Goal: Browse casually: Explore the website without a specific task or goal

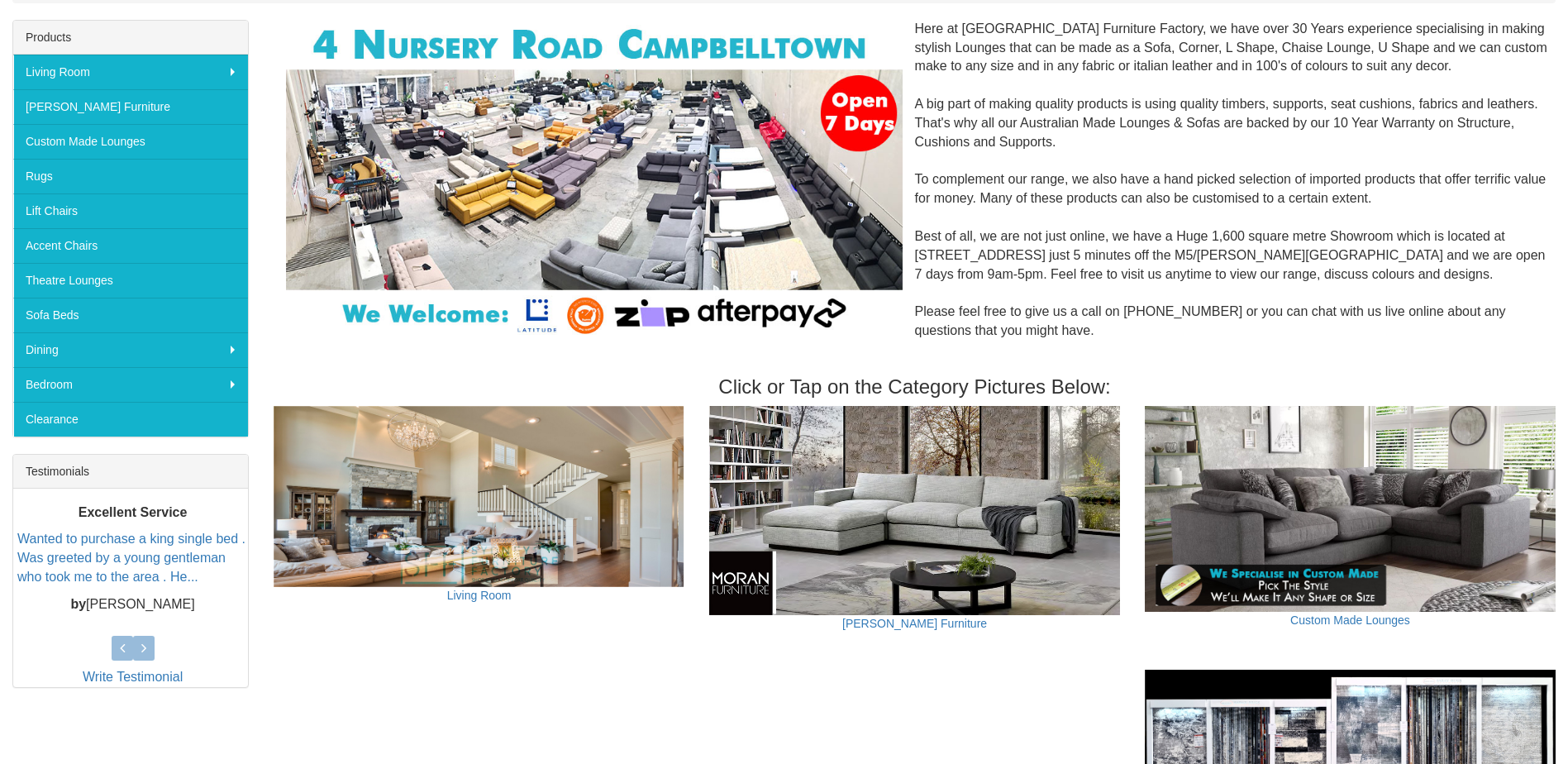
scroll to position [331, 0]
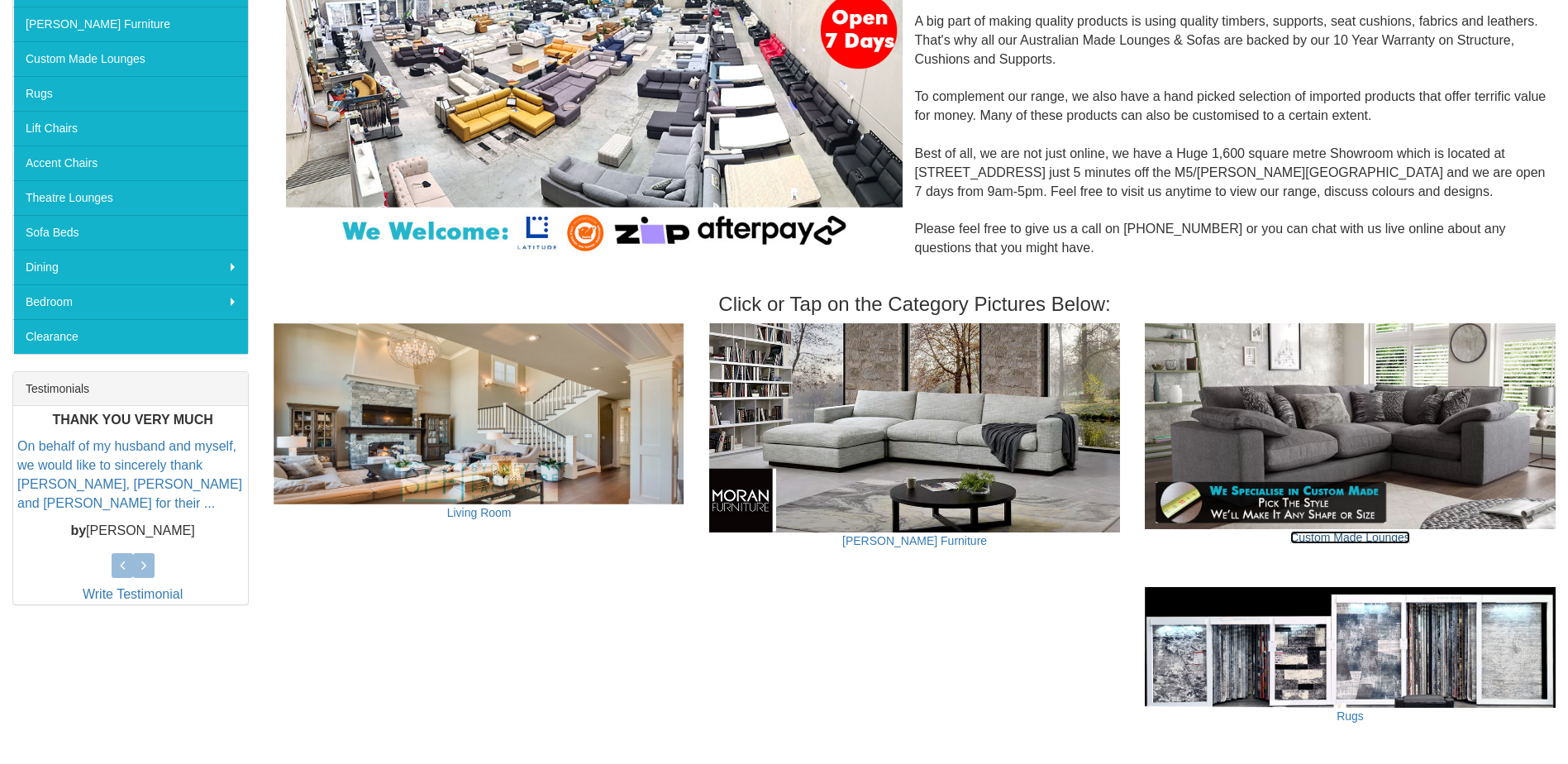
click at [1375, 536] on link "Custom Made Lounges" at bounding box center [1350, 537] width 120 height 13
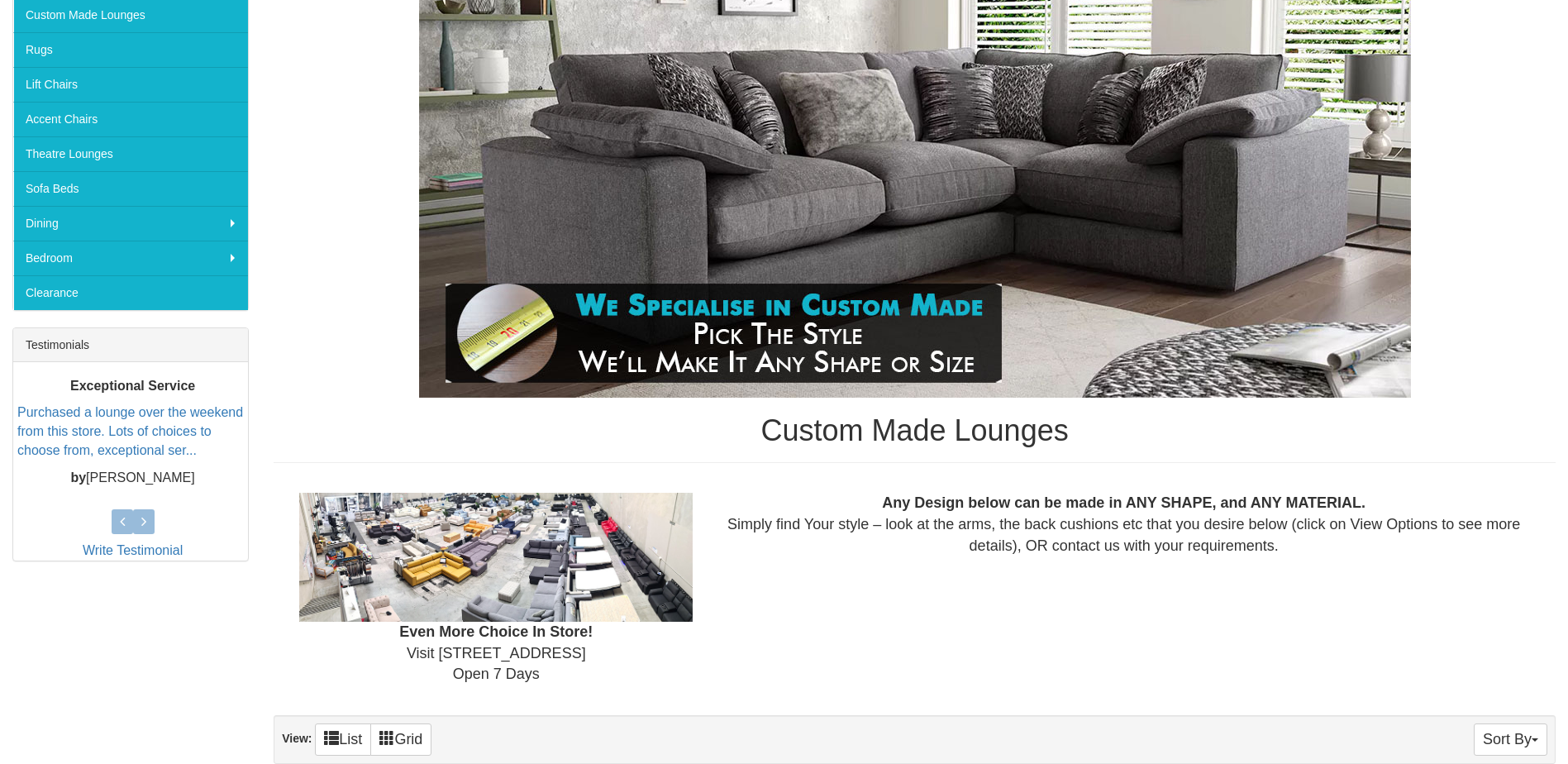
scroll to position [165, 0]
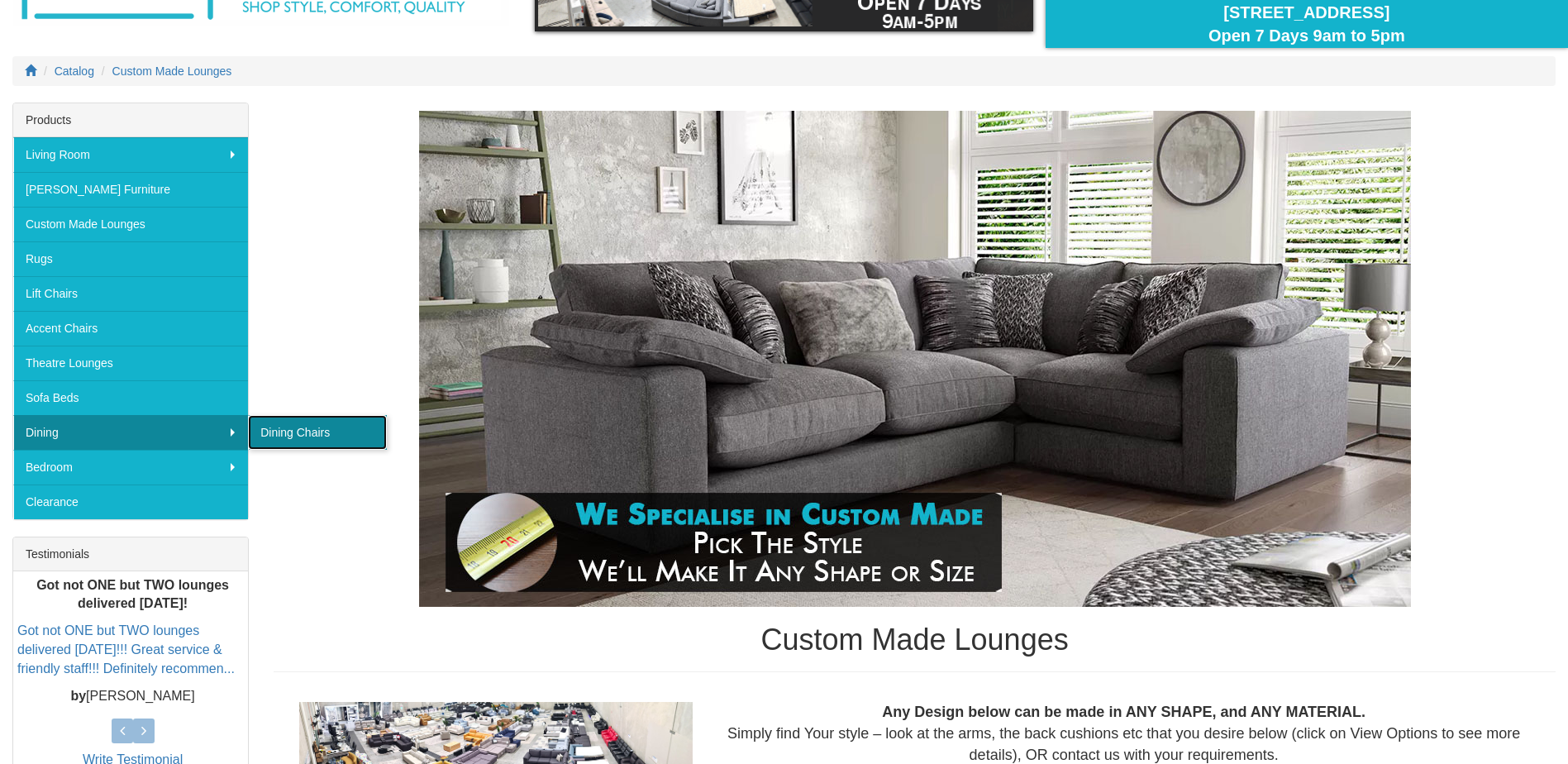
click at [282, 435] on link "Dining Chairs" at bounding box center [317, 432] width 139 height 35
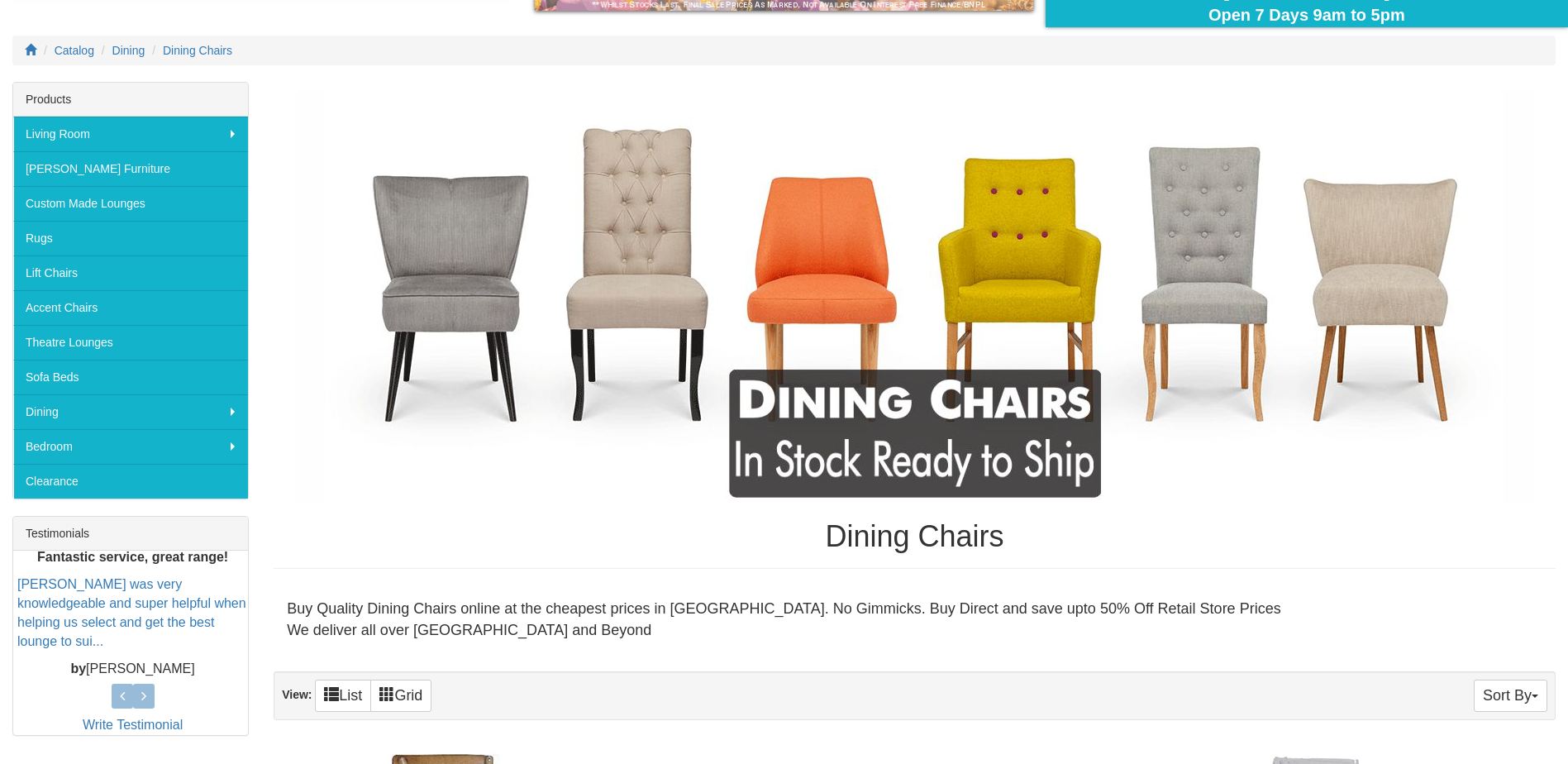
scroll to position [22, 0]
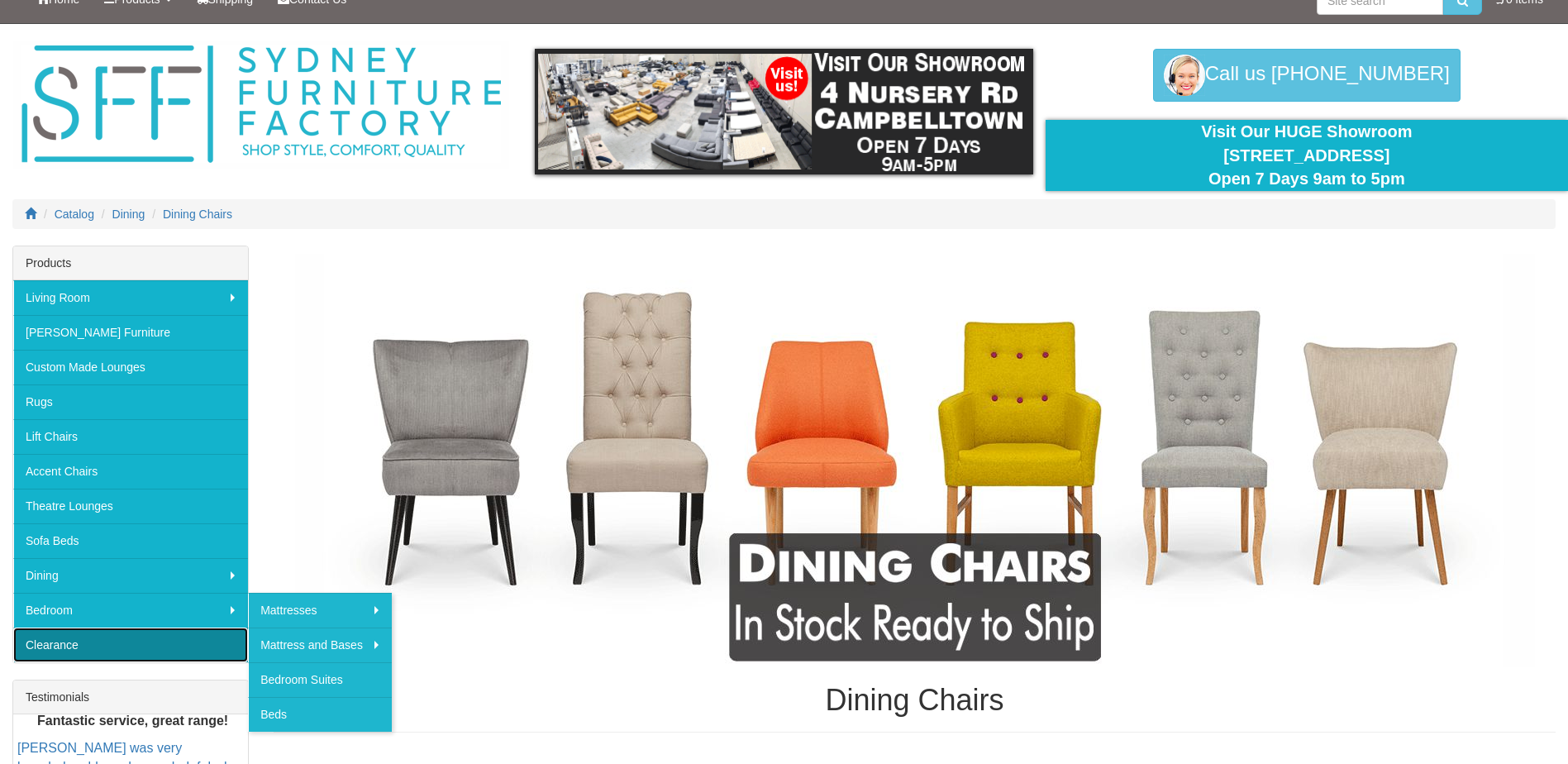
click at [202, 647] on link "Clearance" at bounding box center [130, 644] width 235 height 35
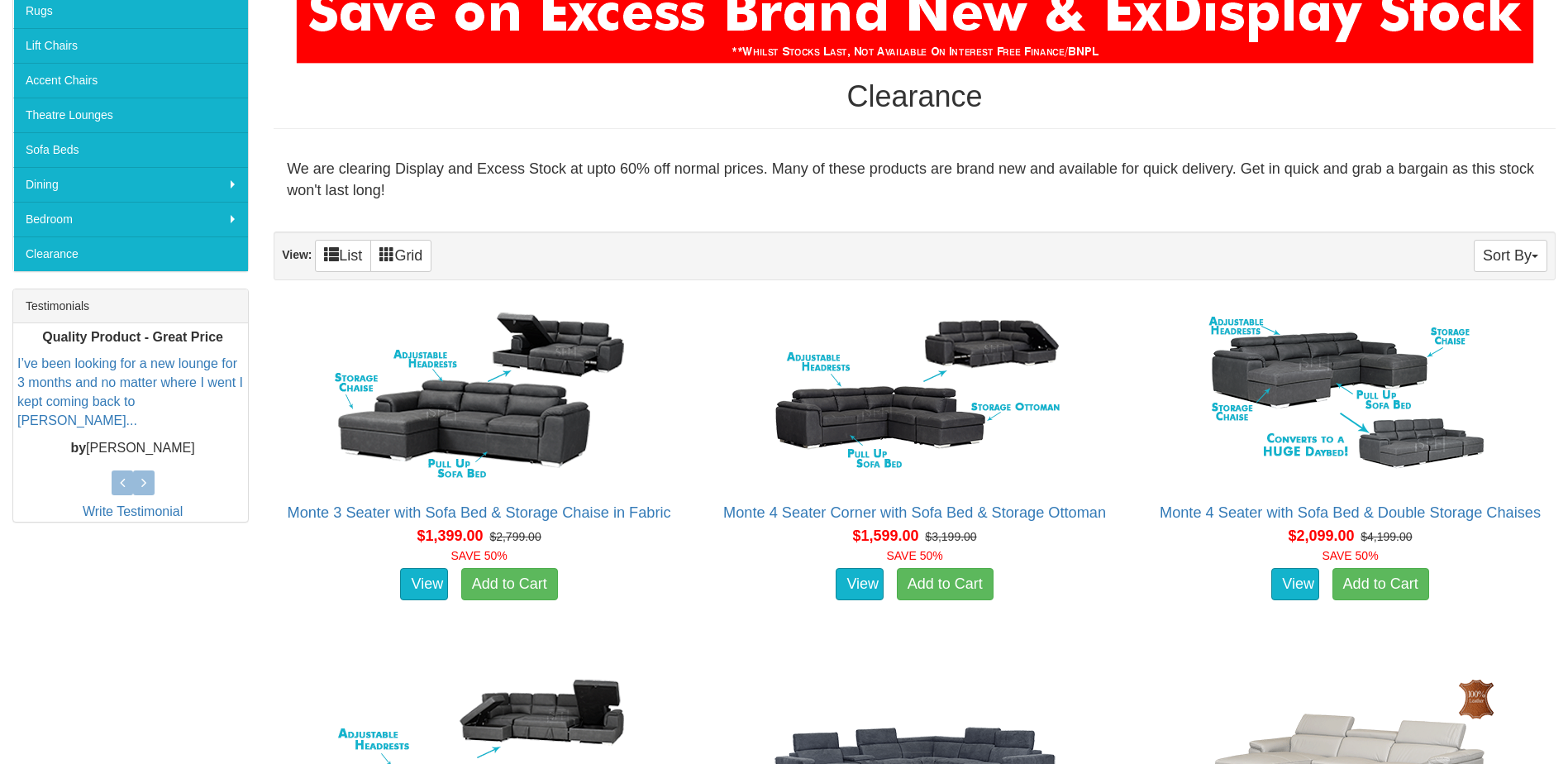
scroll to position [165, 0]
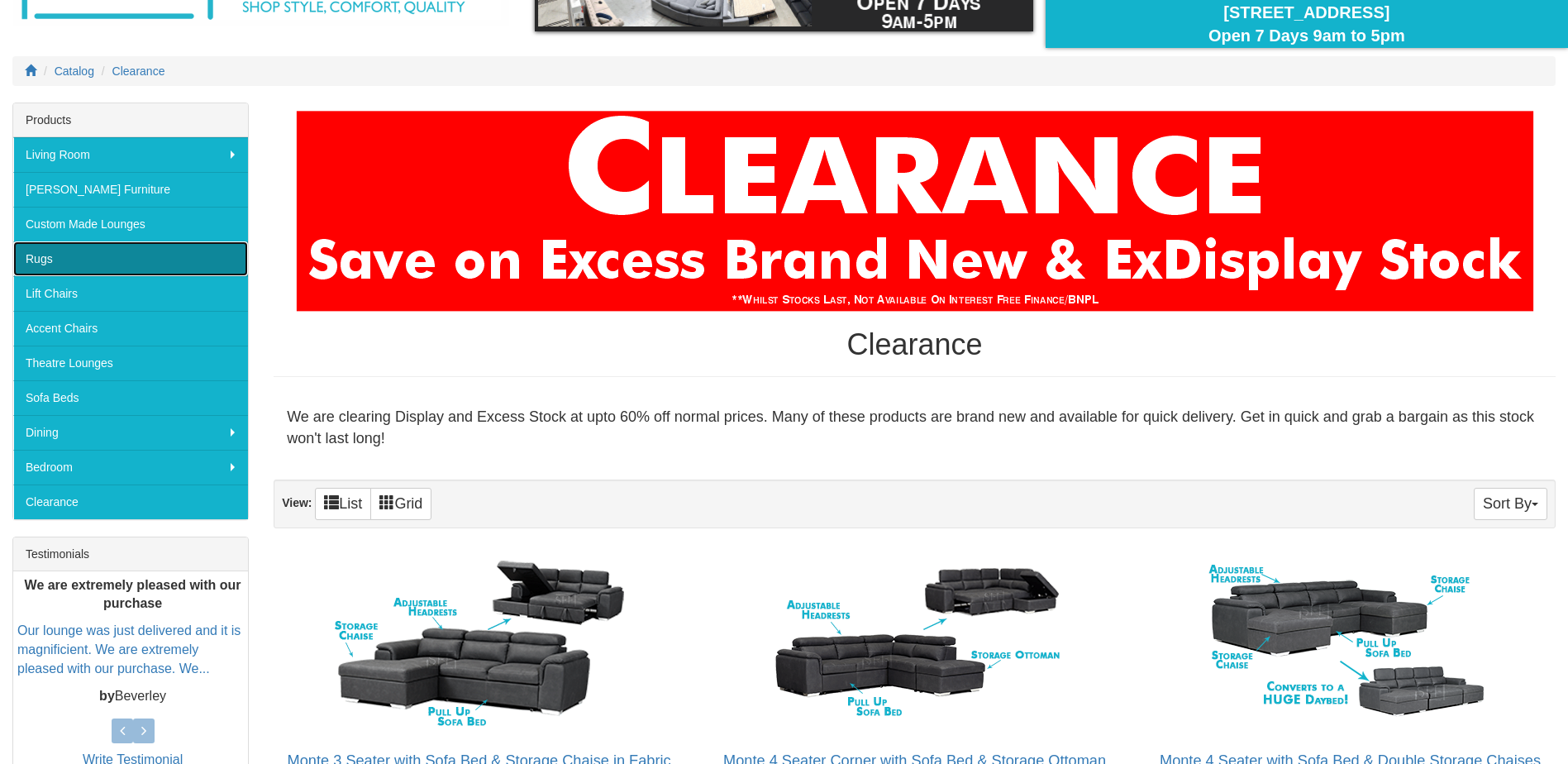
click at [111, 251] on link "Rugs" at bounding box center [130, 258] width 235 height 35
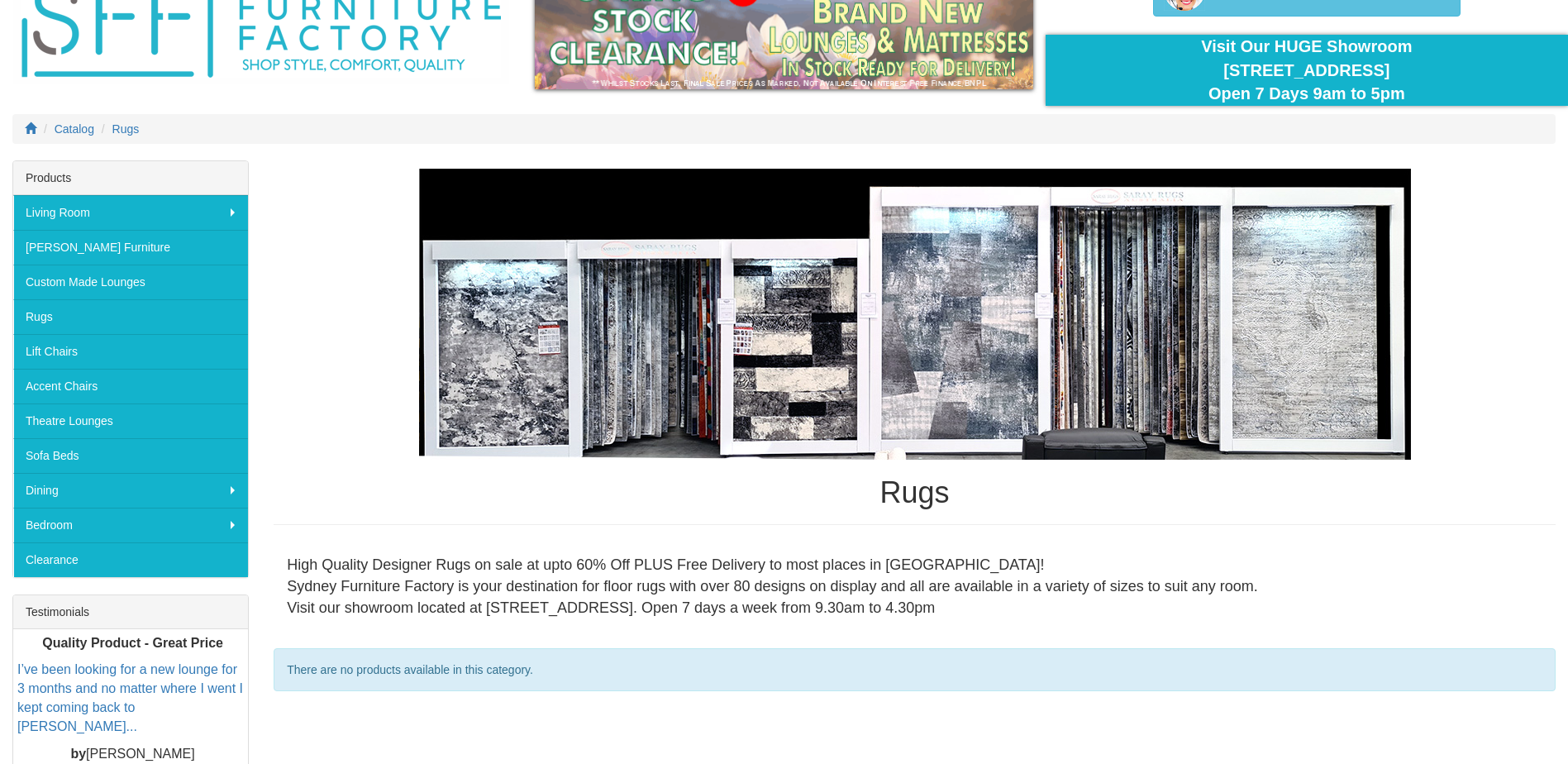
scroll to position [105, 0]
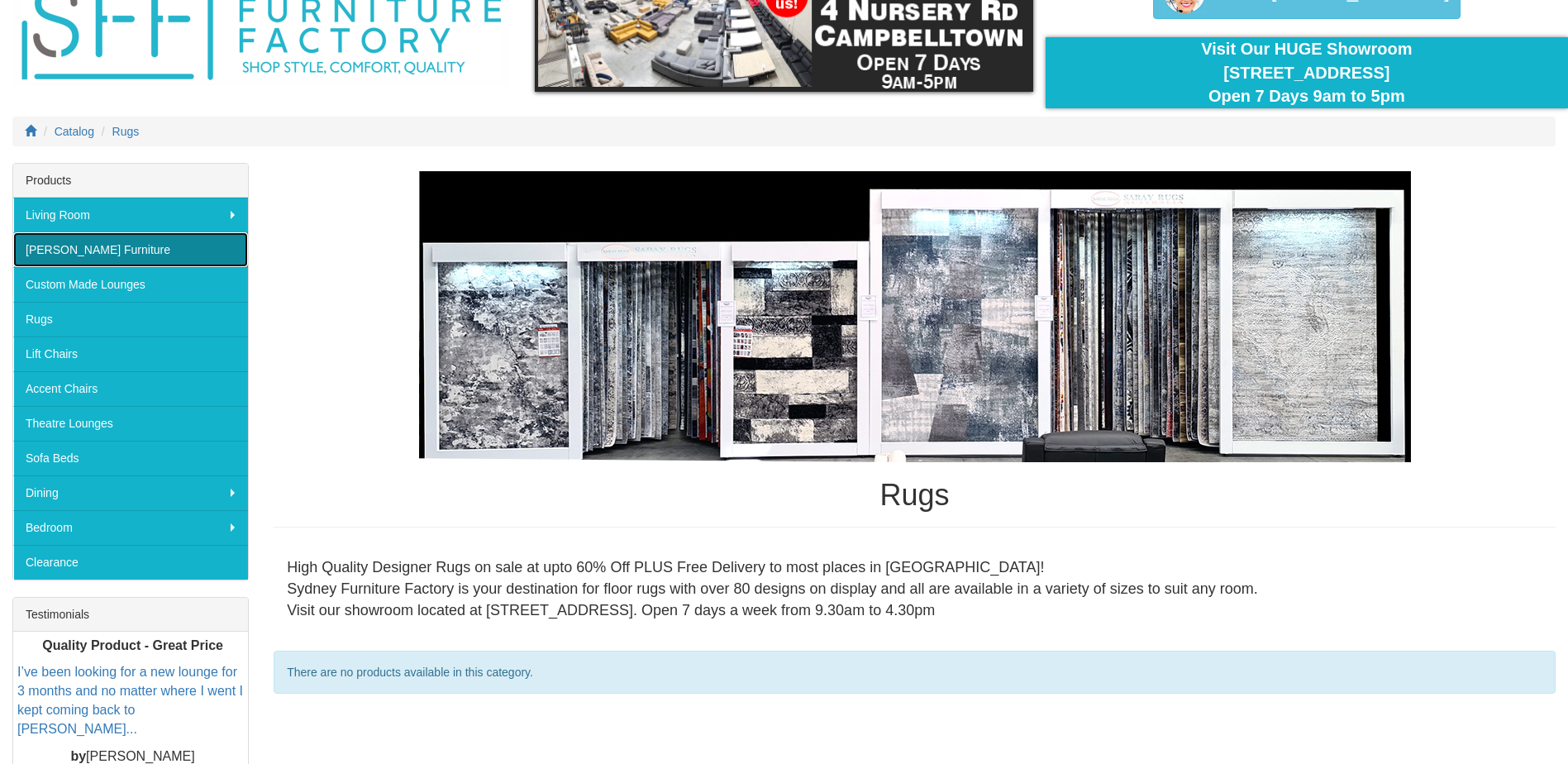
click at [156, 251] on link "[PERSON_NAME] Furniture" at bounding box center [130, 249] width 235 height 35
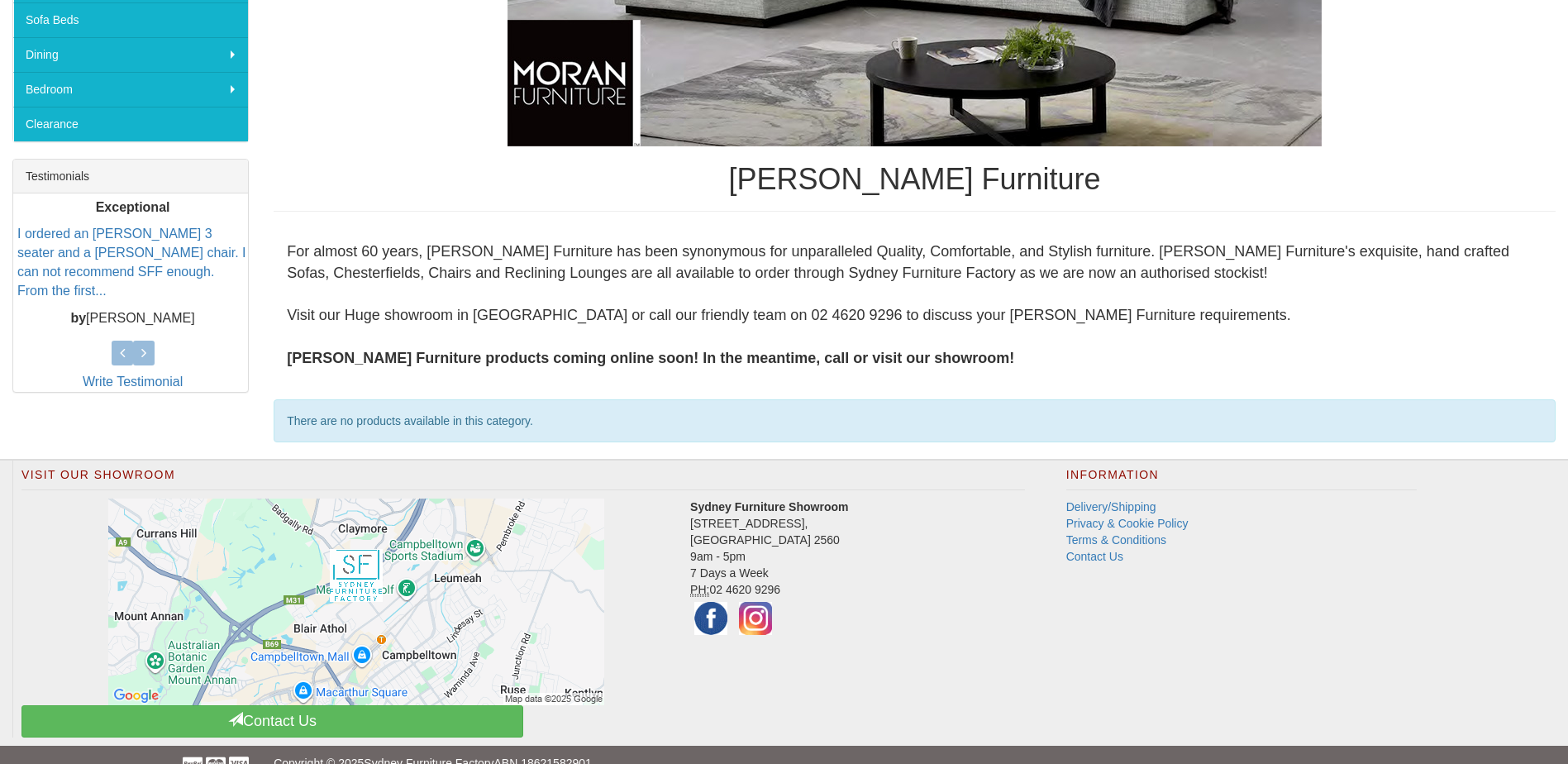
scroll to position [567, 0]
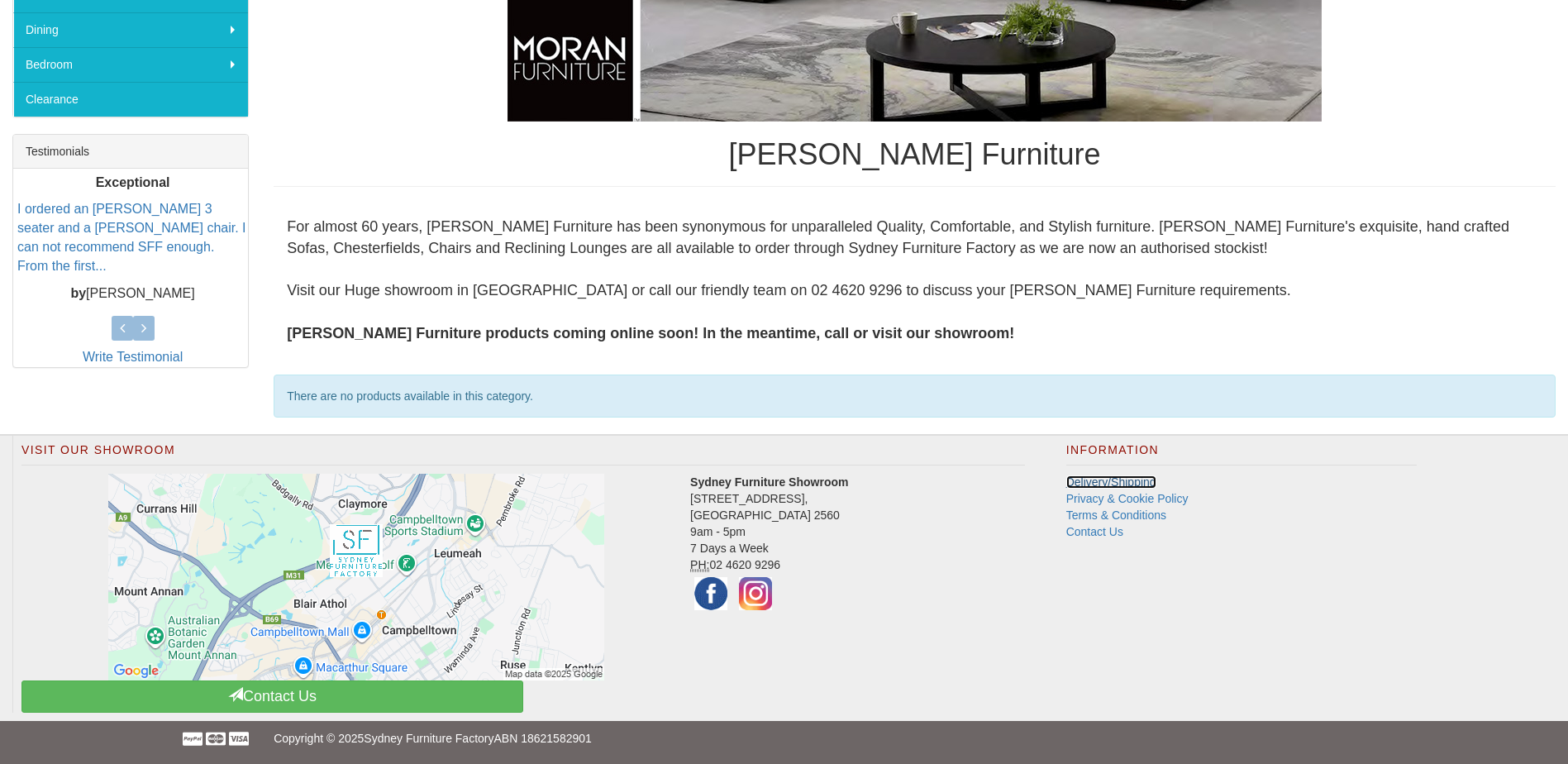
click at [1106, 484] on link "Delivery/Shipping" at bounding box center [1111, 482] width 90 height 13
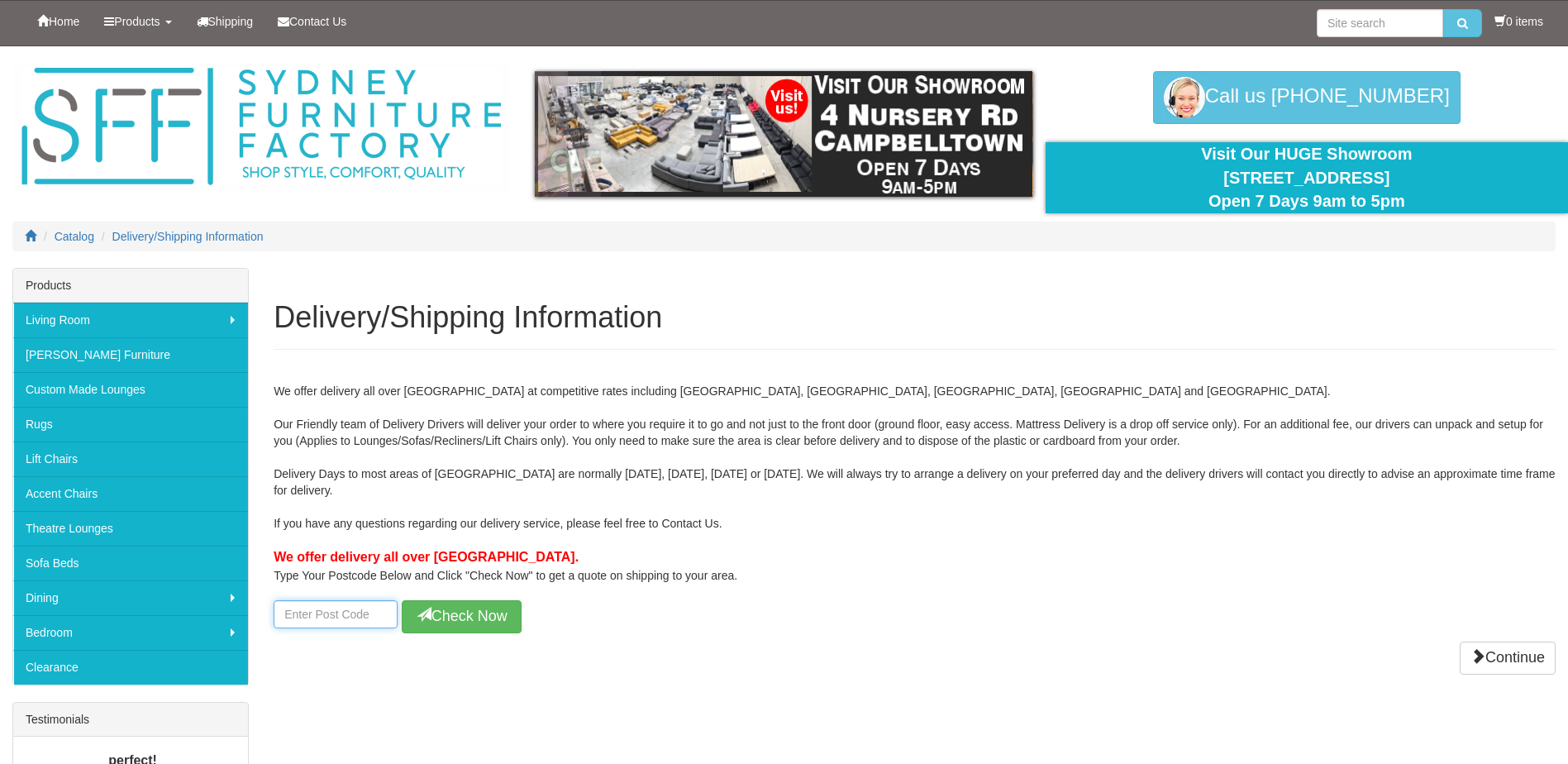
click at [360, 619] on input "number" at bounding box center [335, 614] width 124 height 29
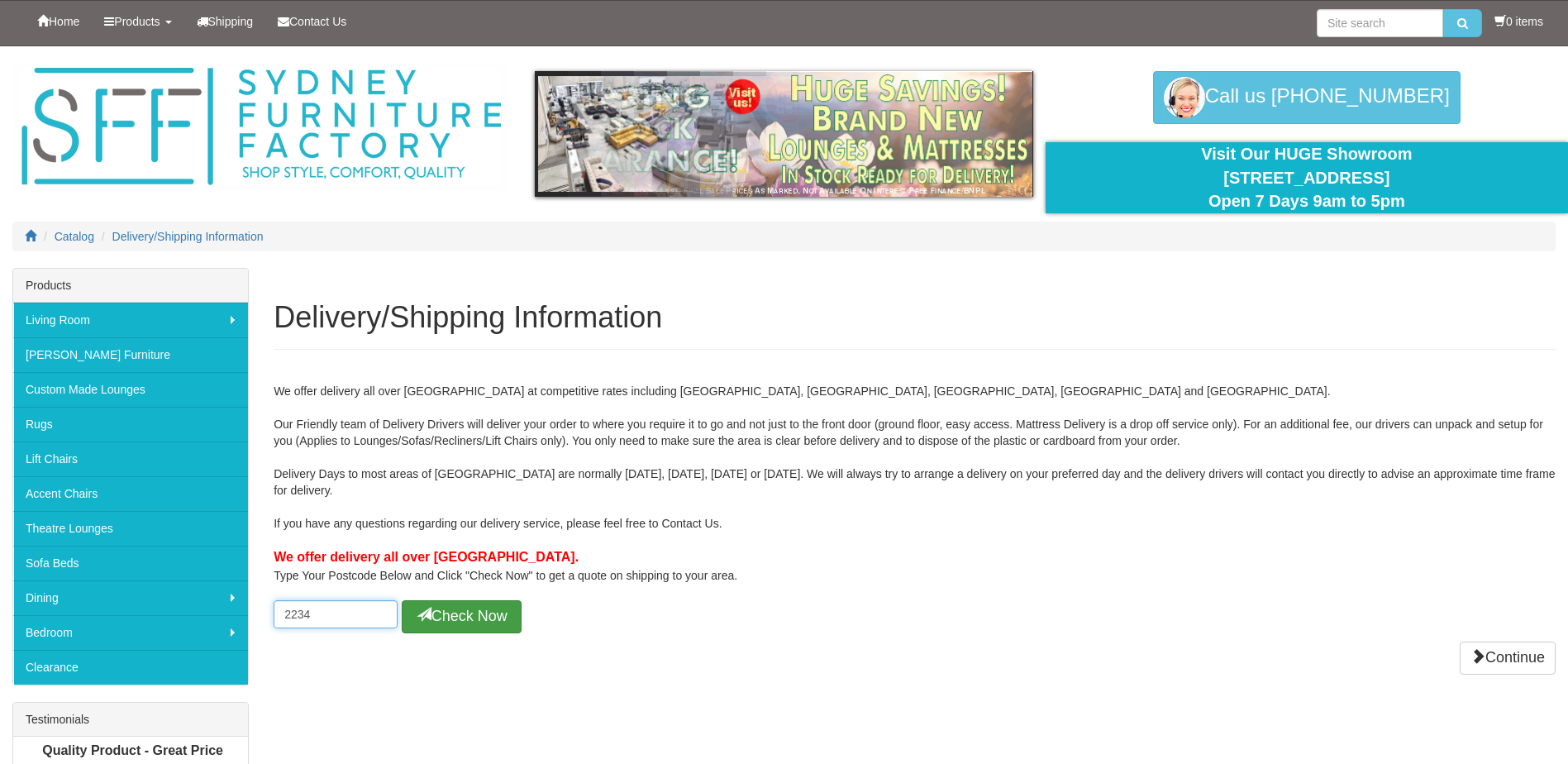
type input "2234"
click at [449, 621] on button "Check Now" at bounding box center [462, 616] width 120 height 33
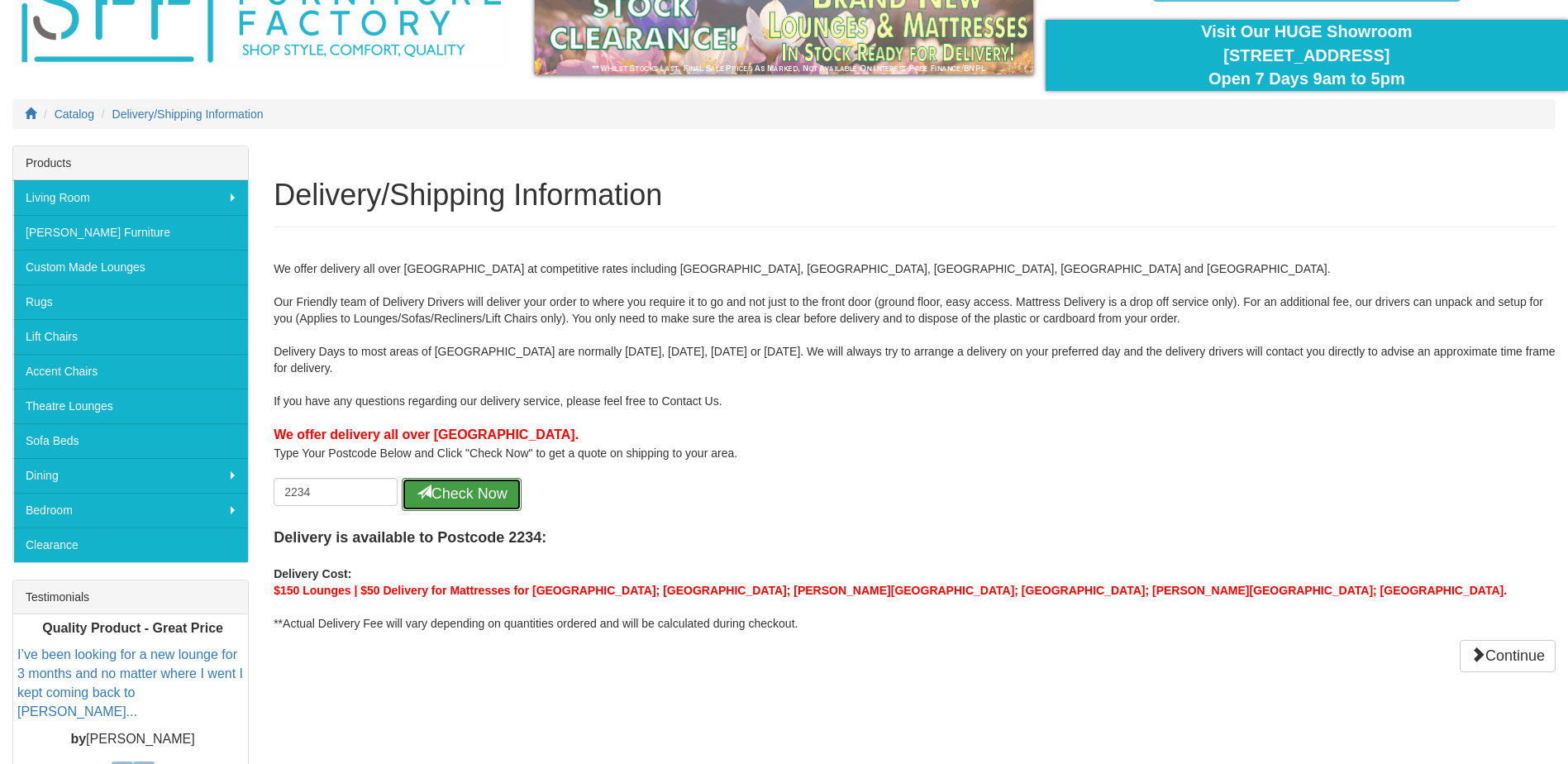
scroll to position [165, 0]
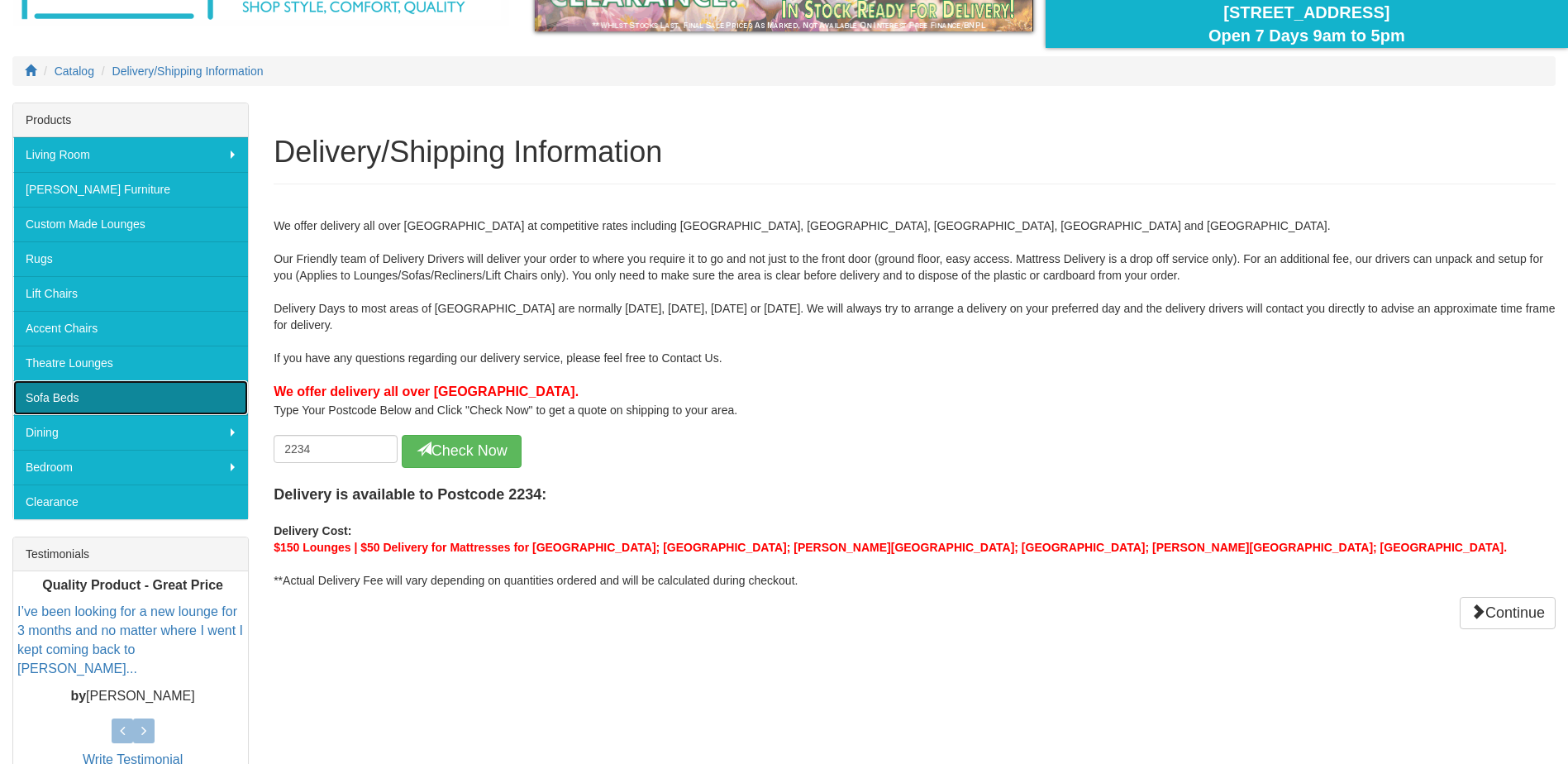
click at [178, 403] on link "Sofa Beds" at bounding box center [130, 397] width 235 height 35
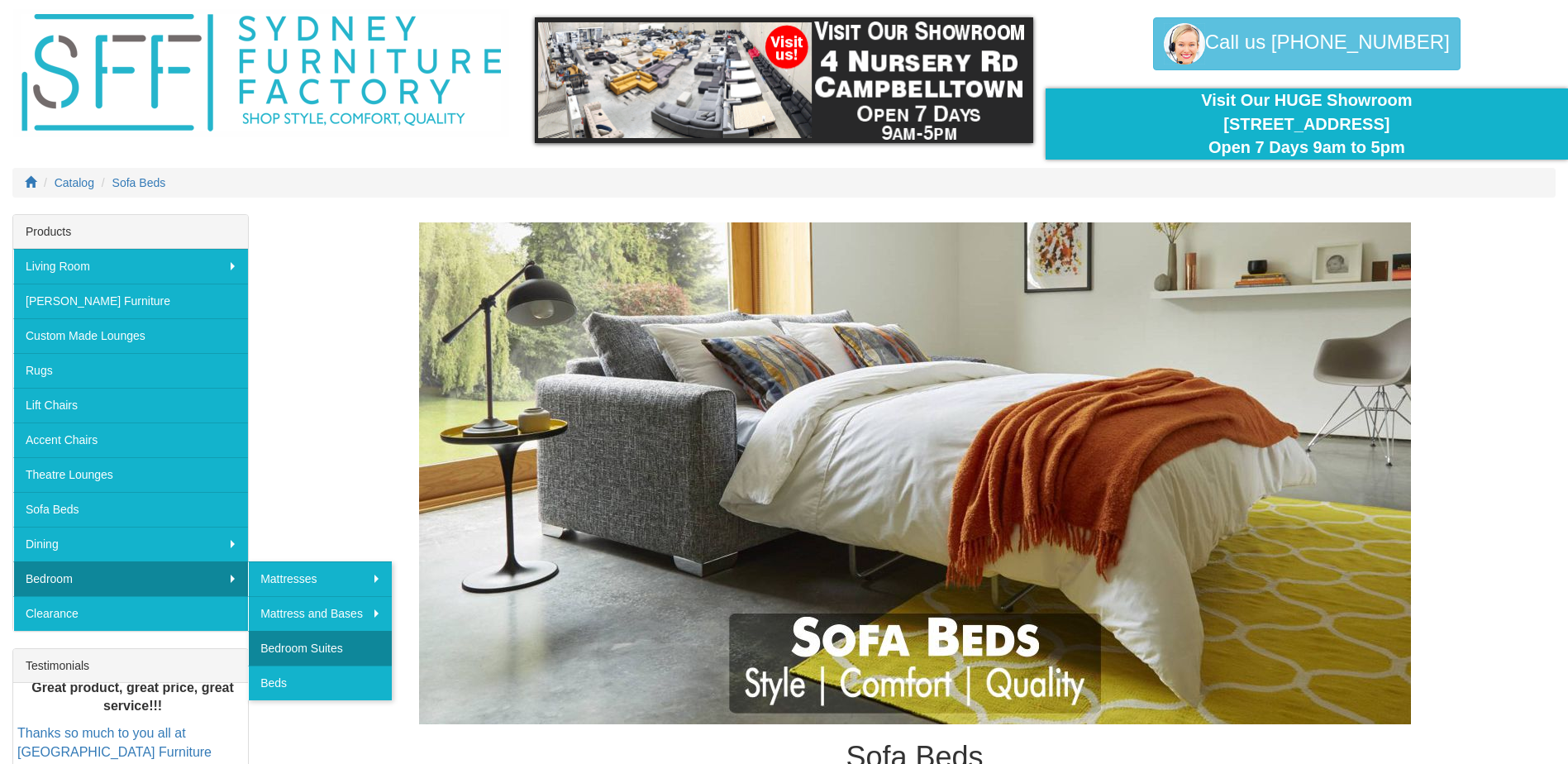
scroll to position [83, 0]
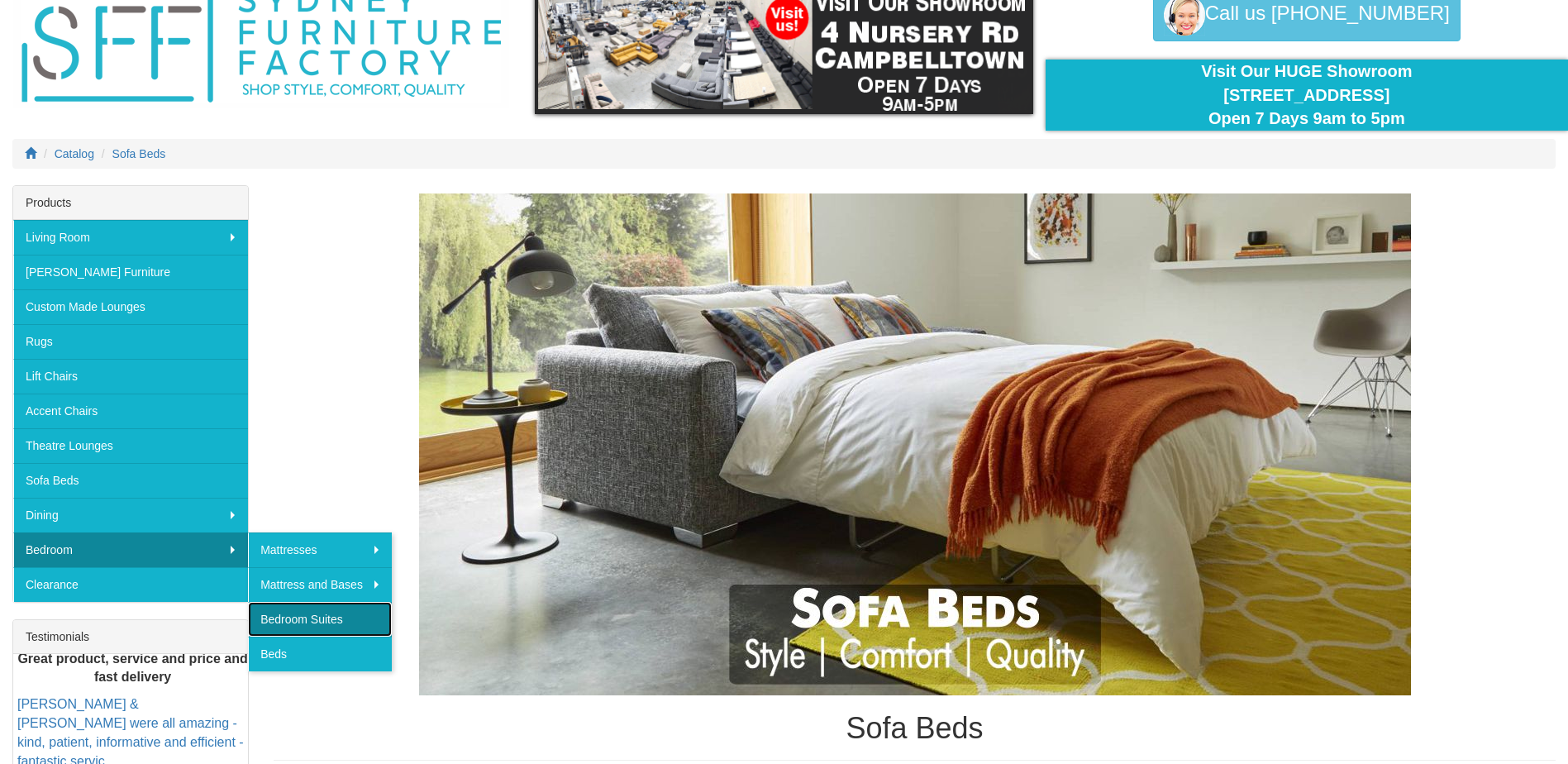
click at [320, 617] on link "Bedroom Suites" at bounding box center [319, 619] width 143 height 35
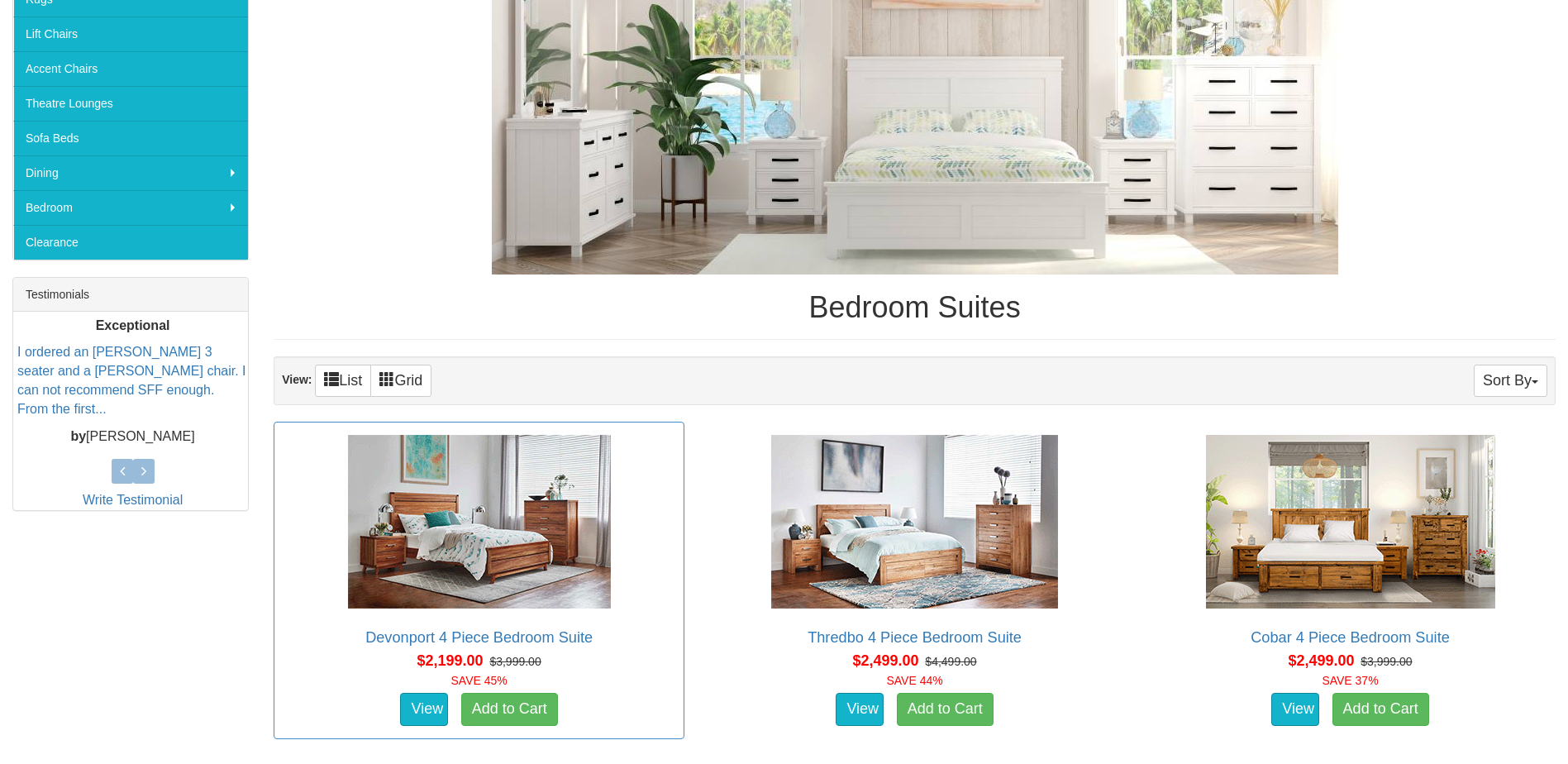
scroll to position [413, 0]
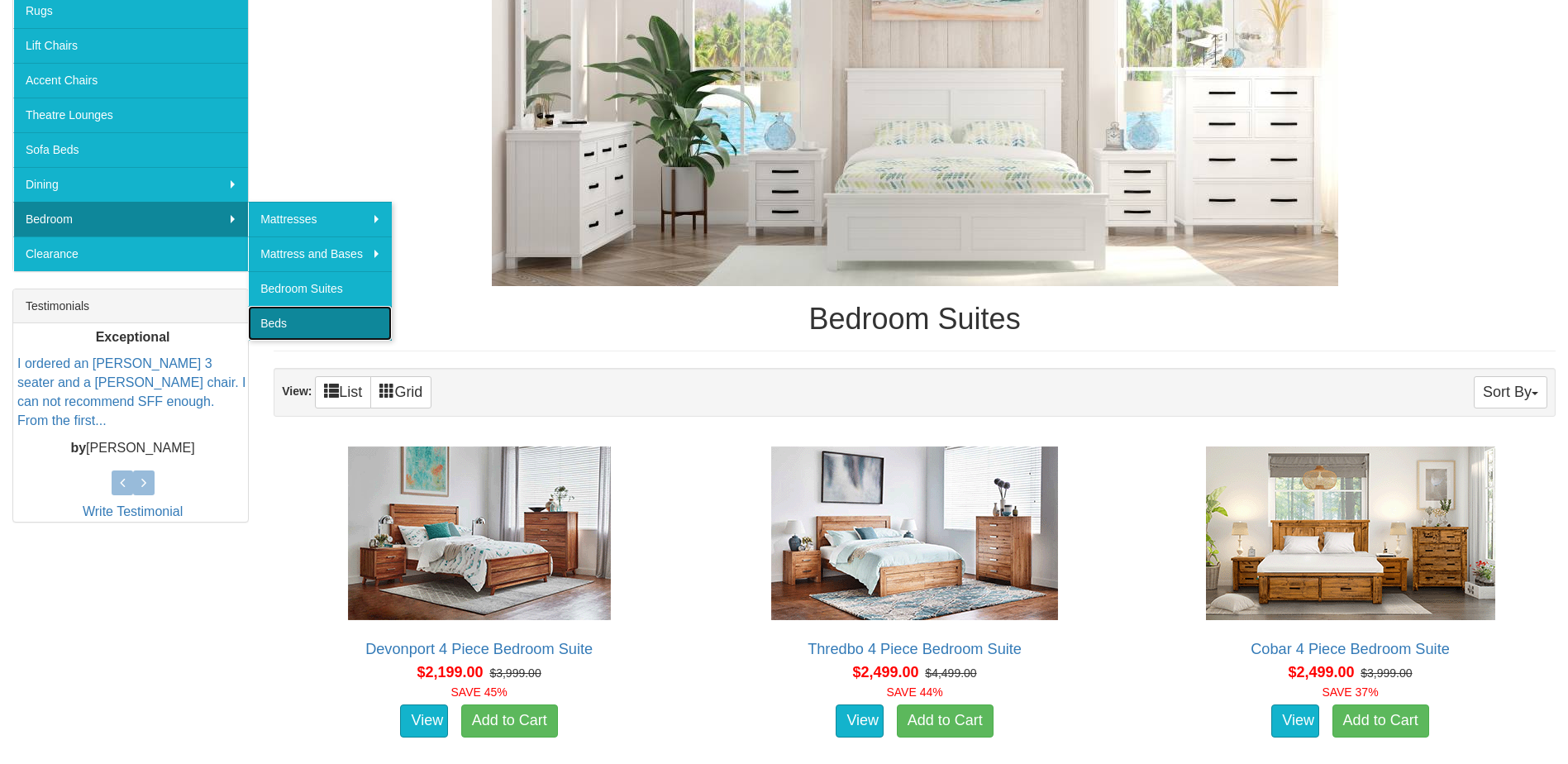
click at [316, 322] on link "Beds" at bounding box center [319, 323] width 143 height 35
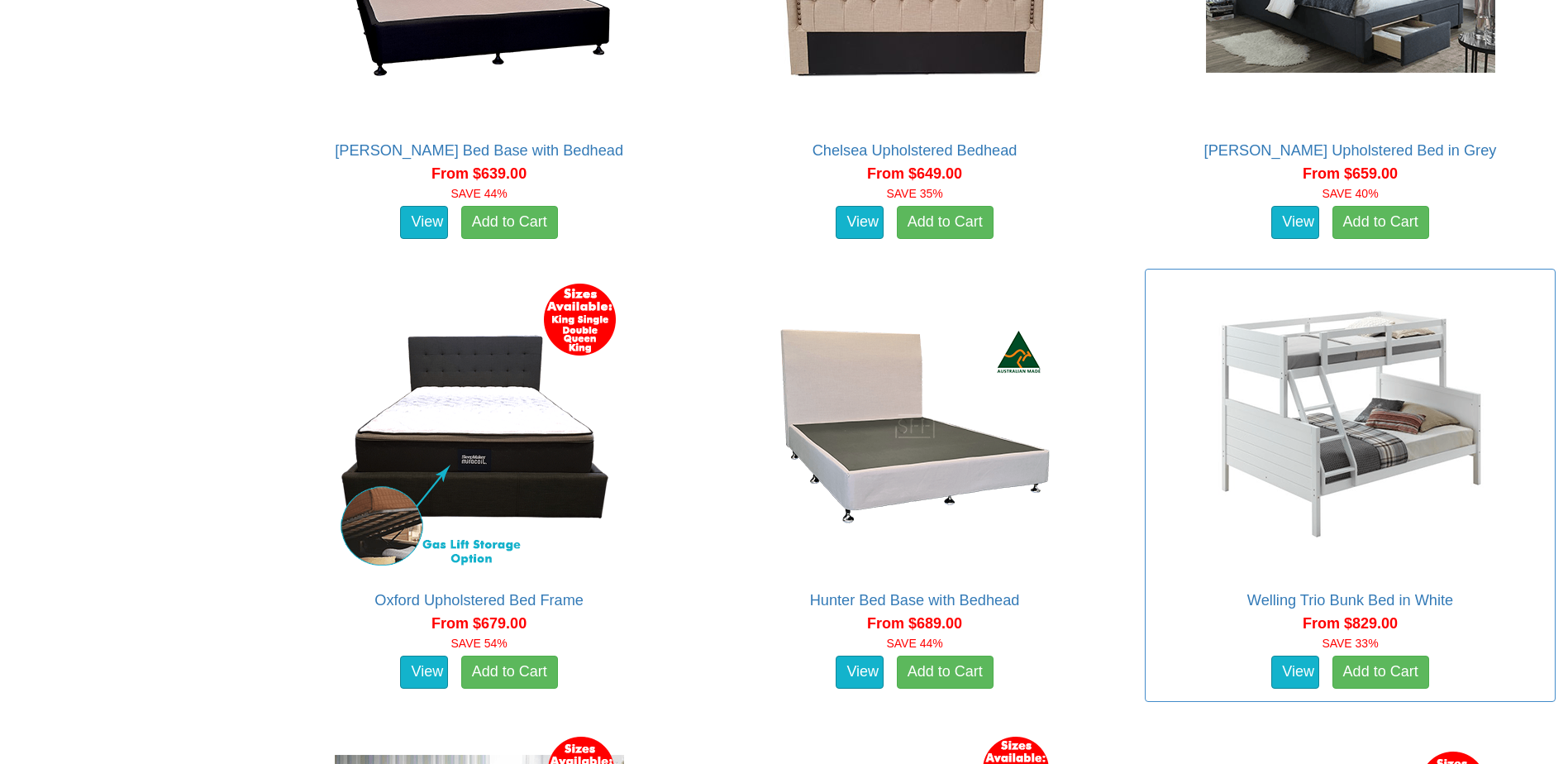
scroll to position [1900, 0]
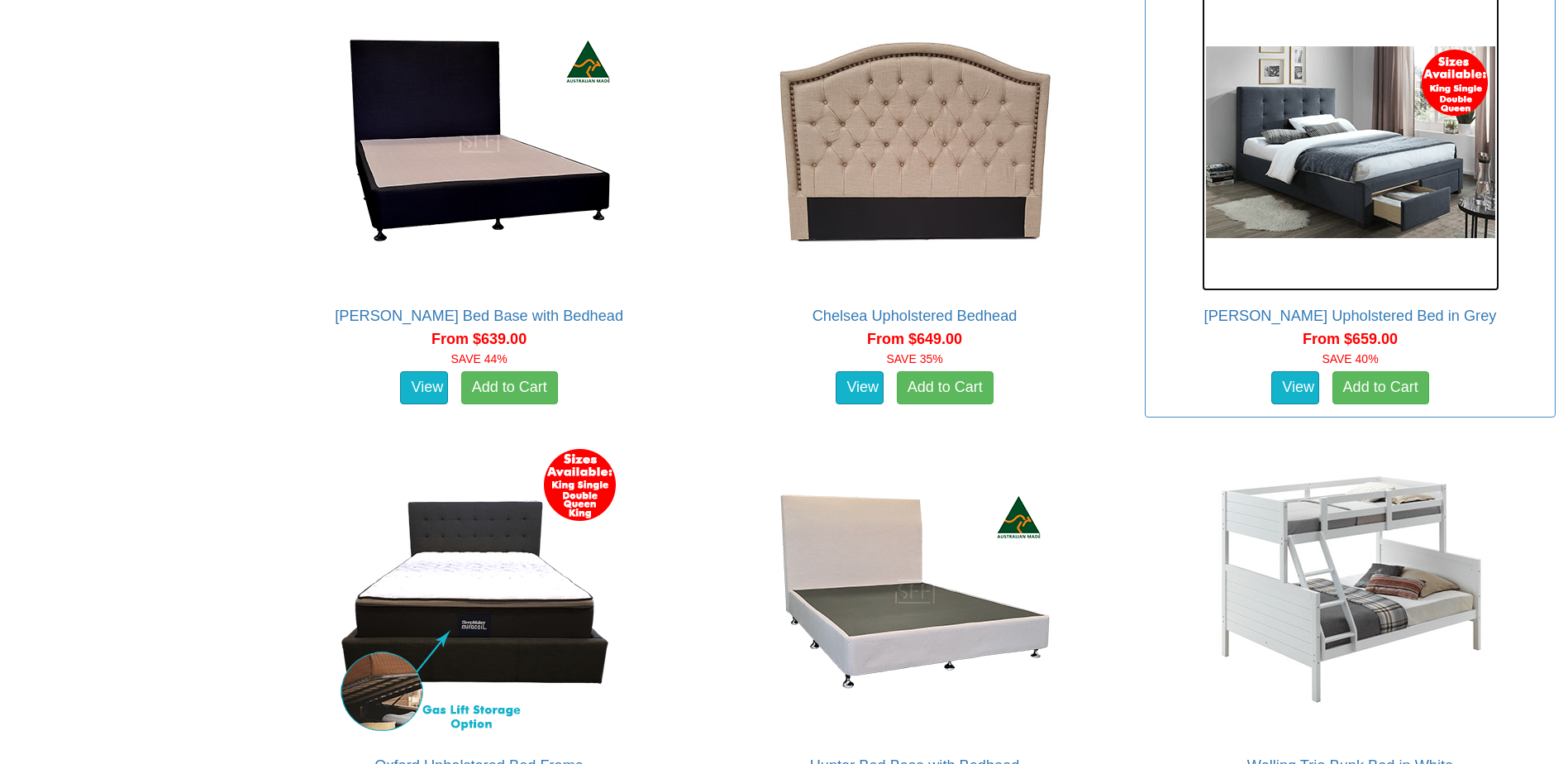
click at [1324, 213] on img at bounding box center [1349, 142] width 297 height 297
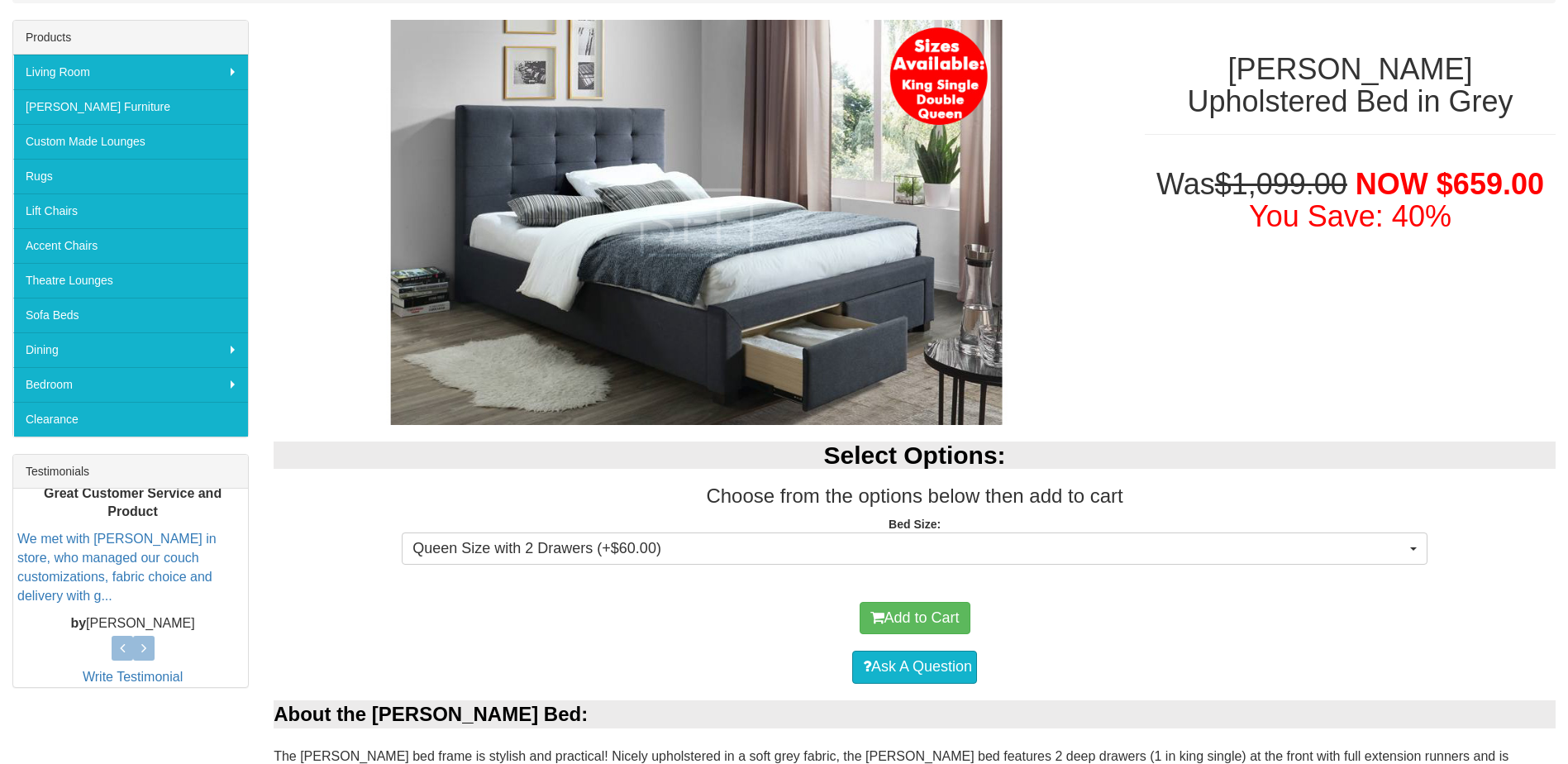
scroll to position [83, 0]
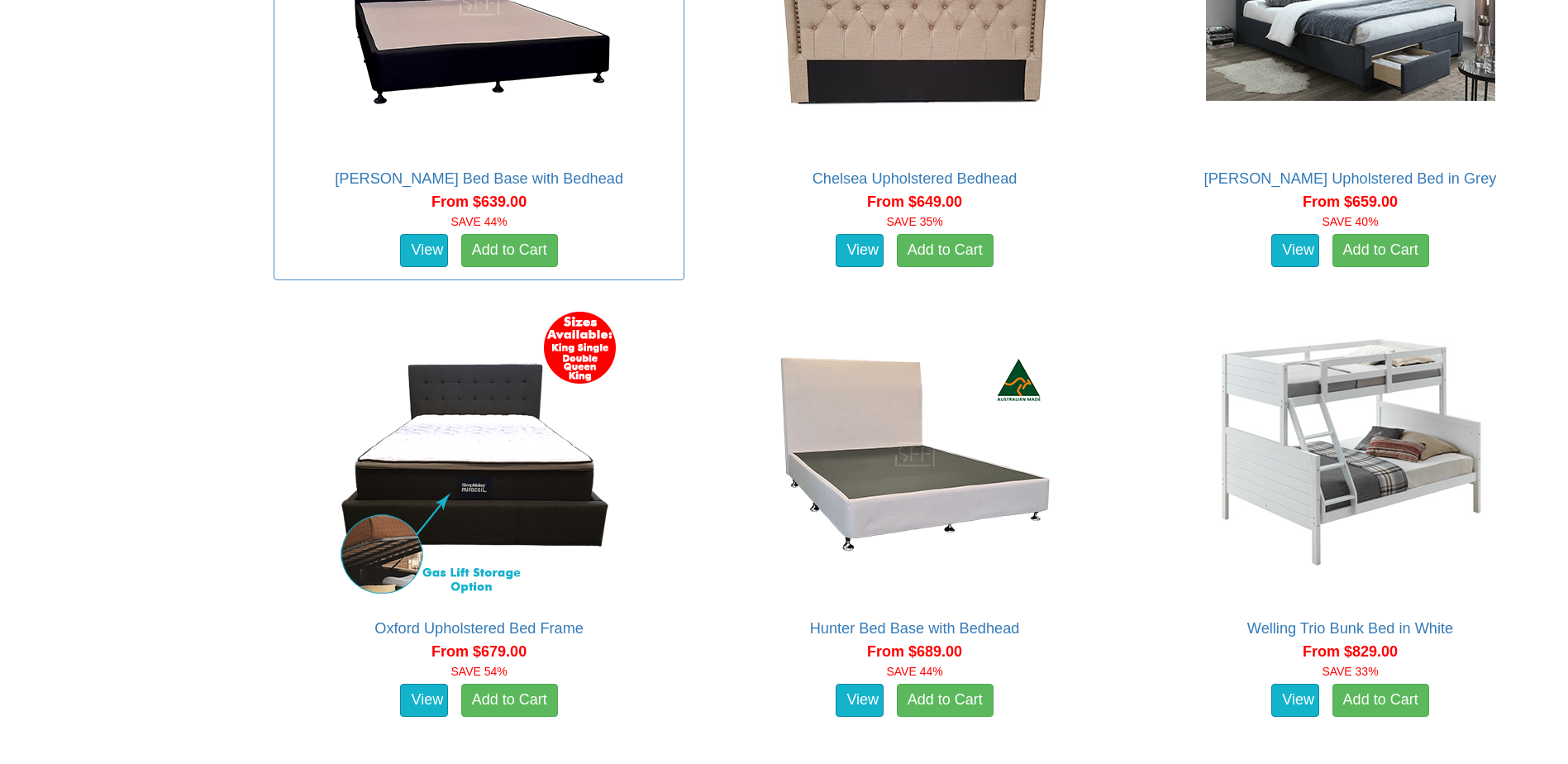
scroll to position [2149, 0]
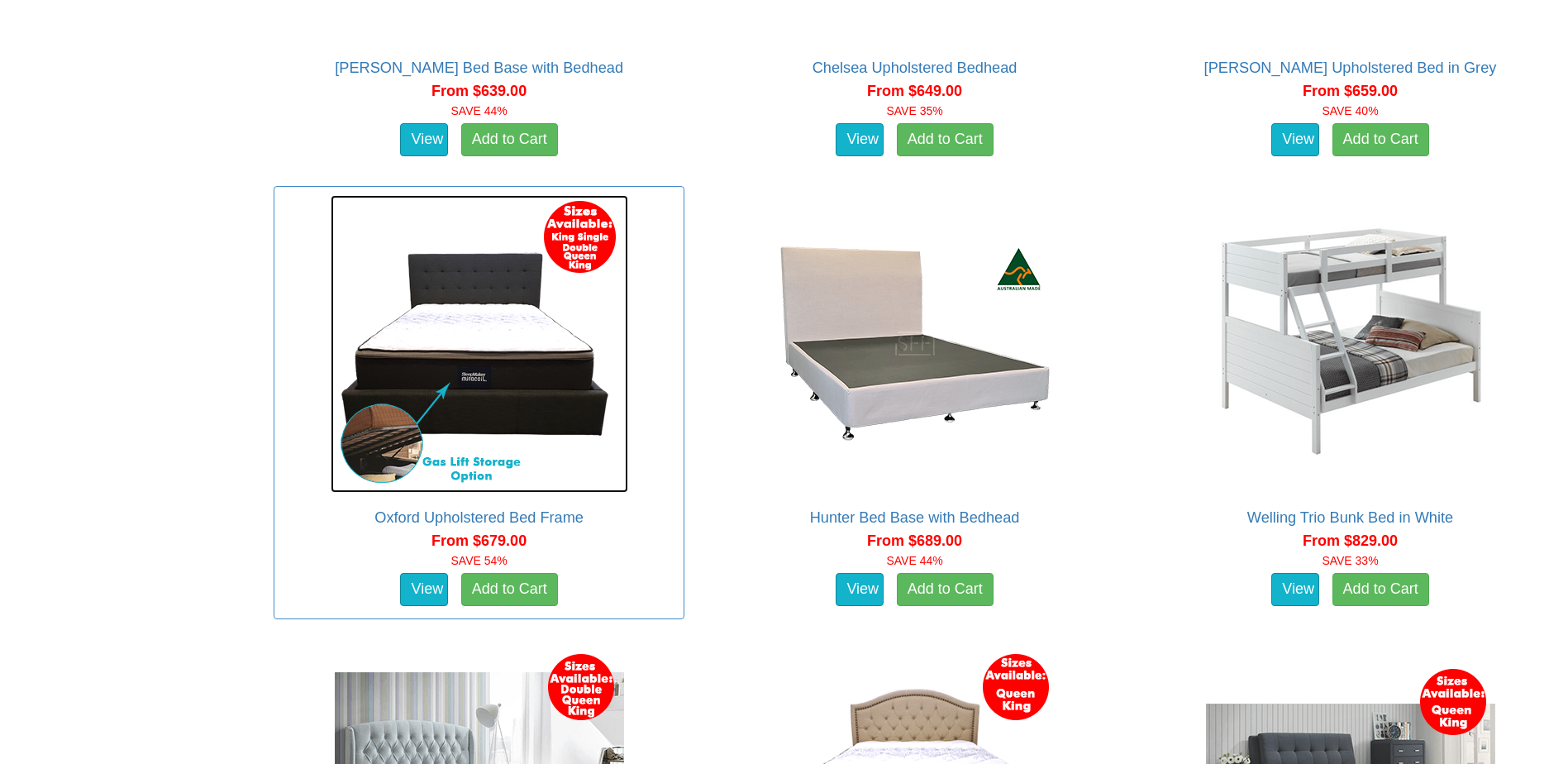
click at [528, 371] on img at bounding box center [479, 343] width 297 height 297
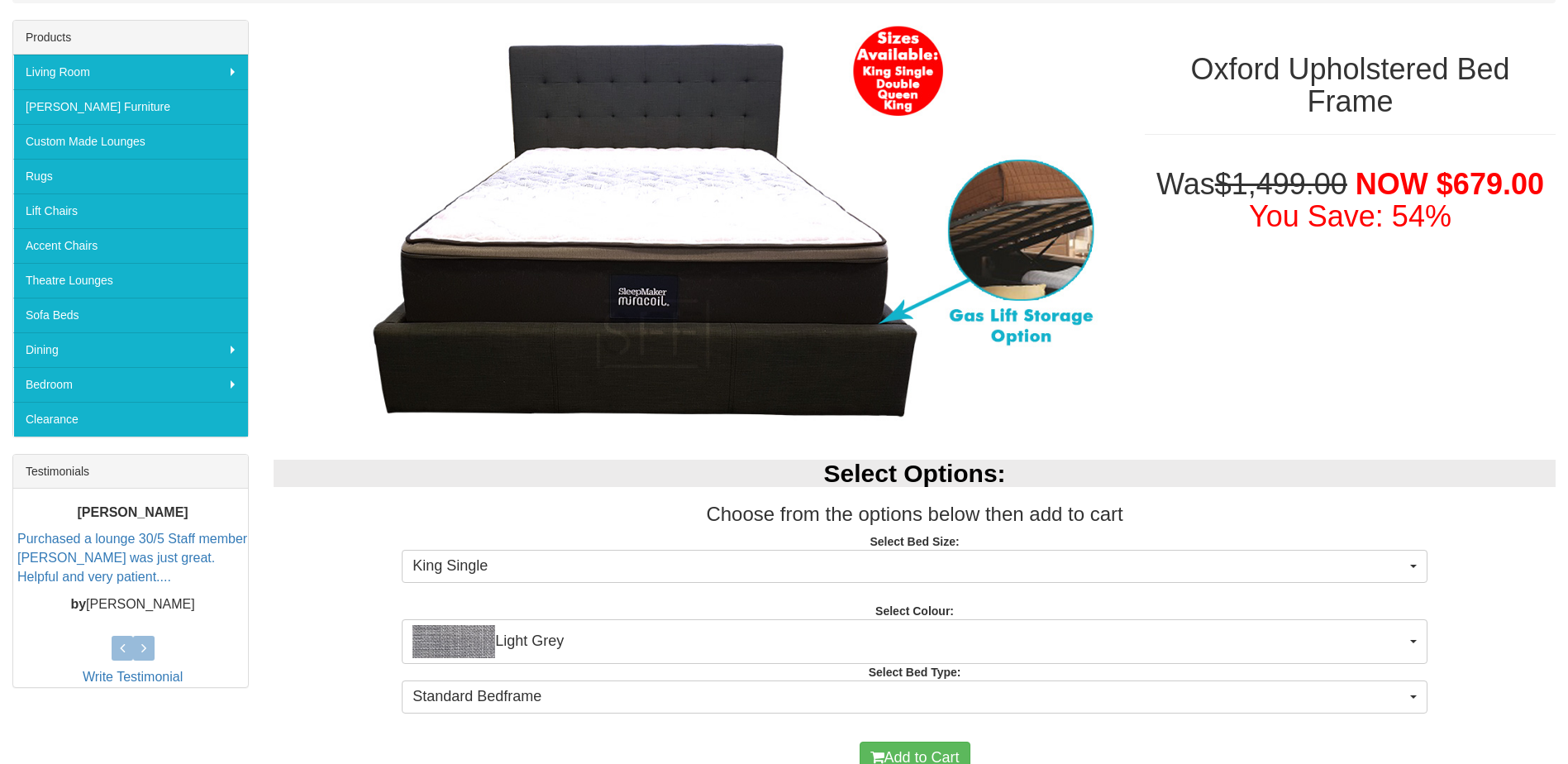
scroll to position [331, 0]
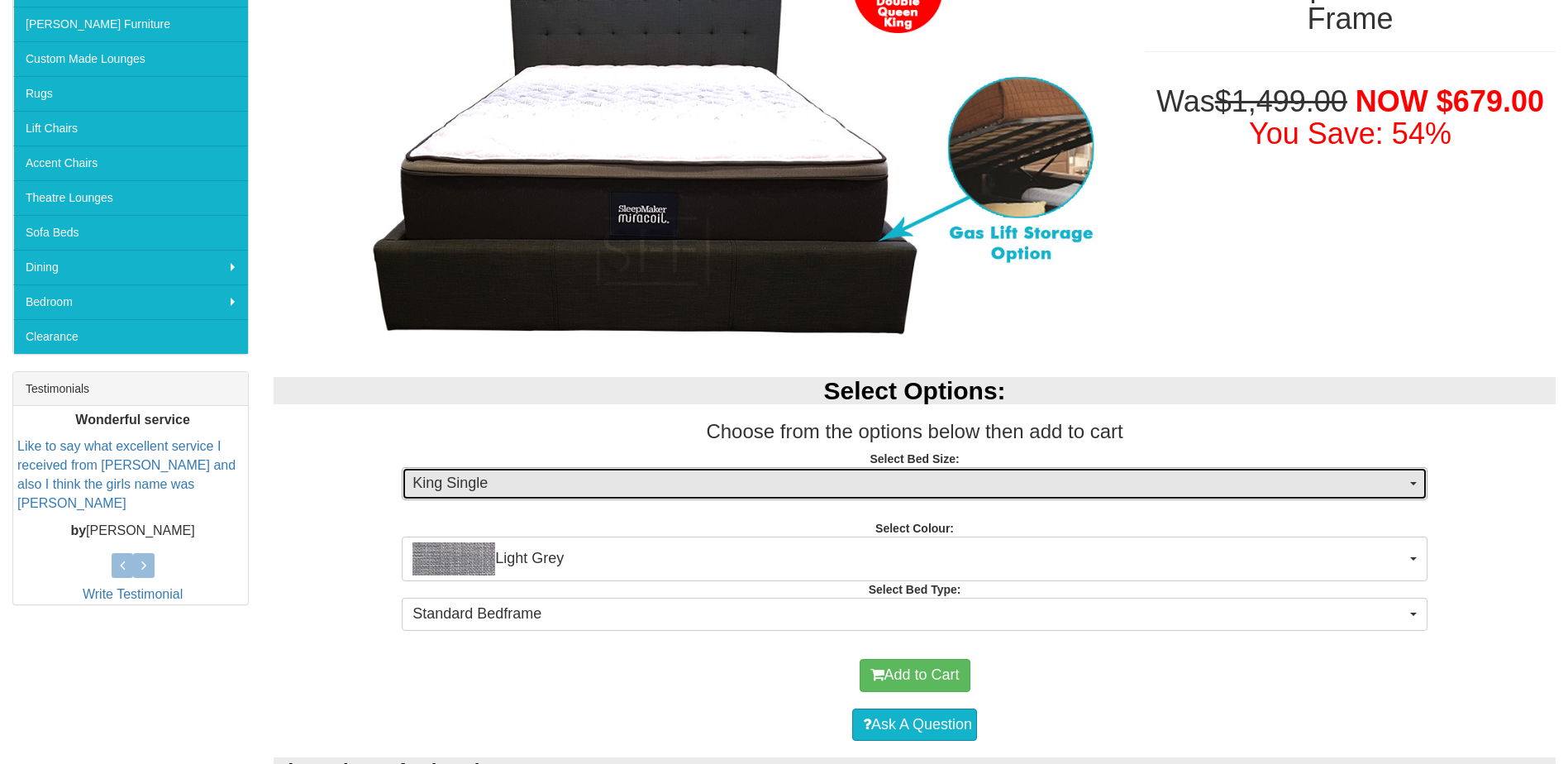
click at [1405, 488] on span "King Single" at bounding box center [908, 483] width 993 height 22
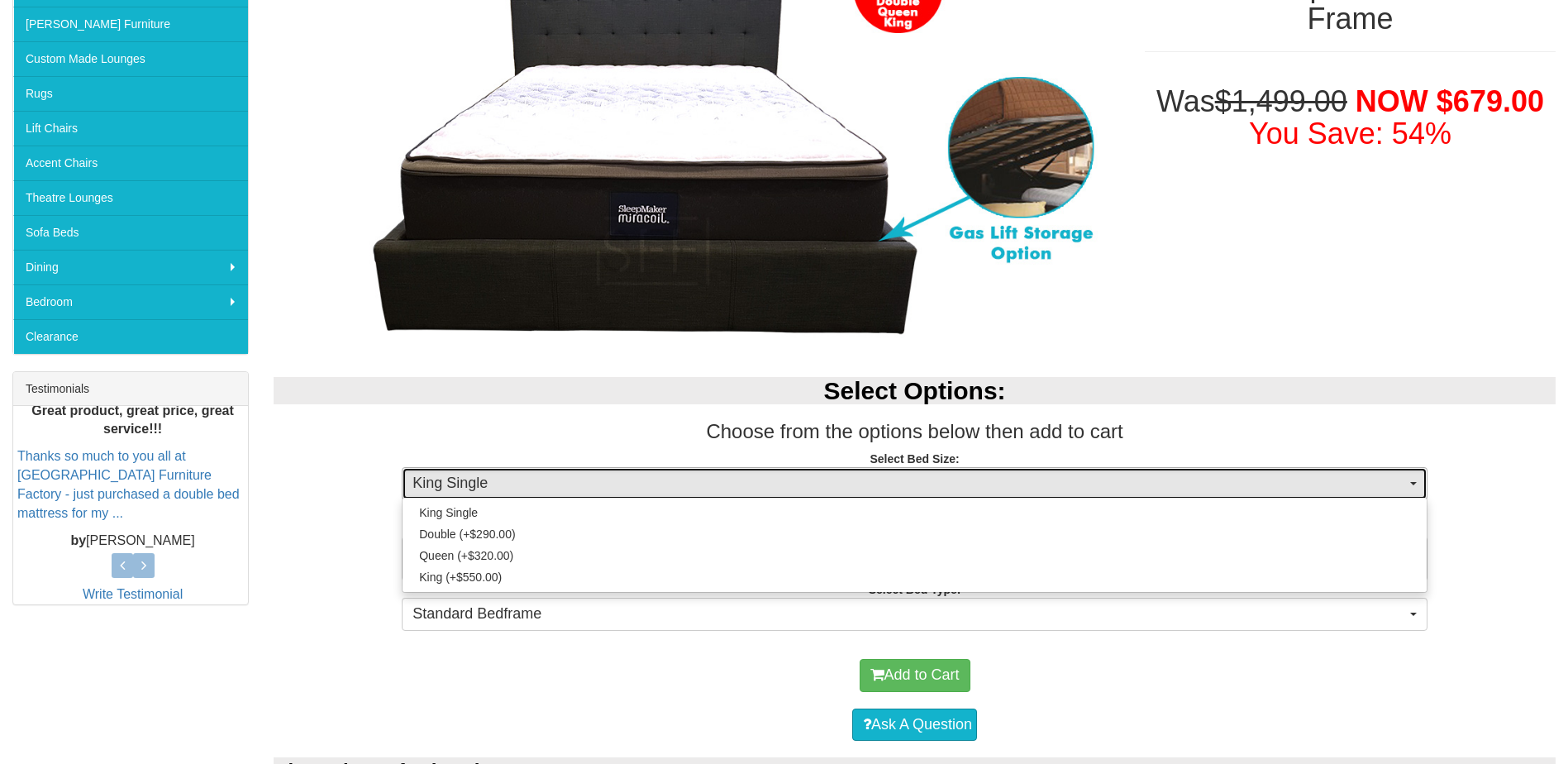
click at [1405, 488] on span "King Single" at bounding box center [908, 483] width 993 height 22
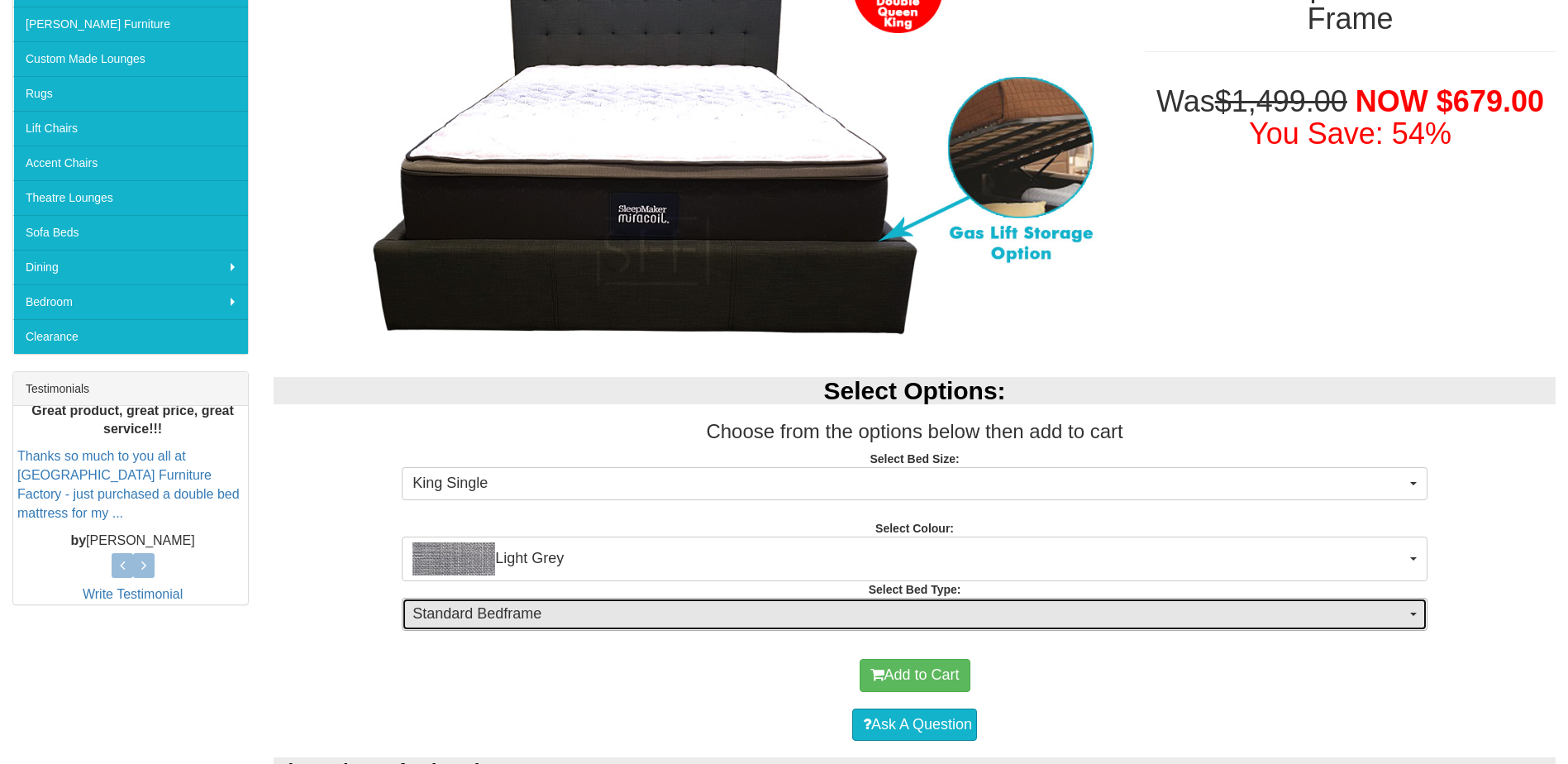
click at [1409, 617] on button "Standard Bedframe" at bounding box center [914, 614] width 1025 height 33
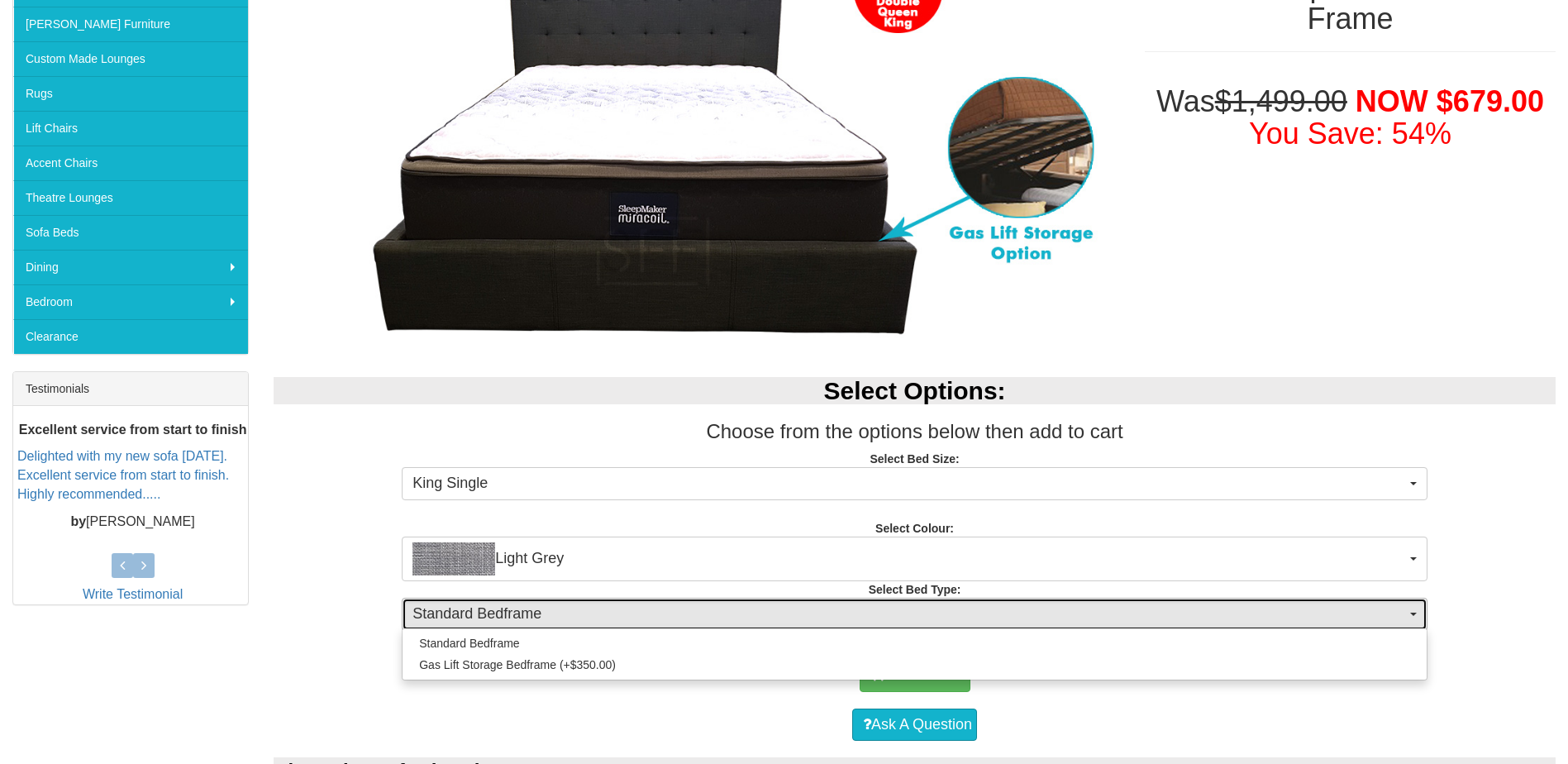
click at [1409, 617] on button "Standard Bedframe" at bounding box center [914, 614] width 1025 height 33
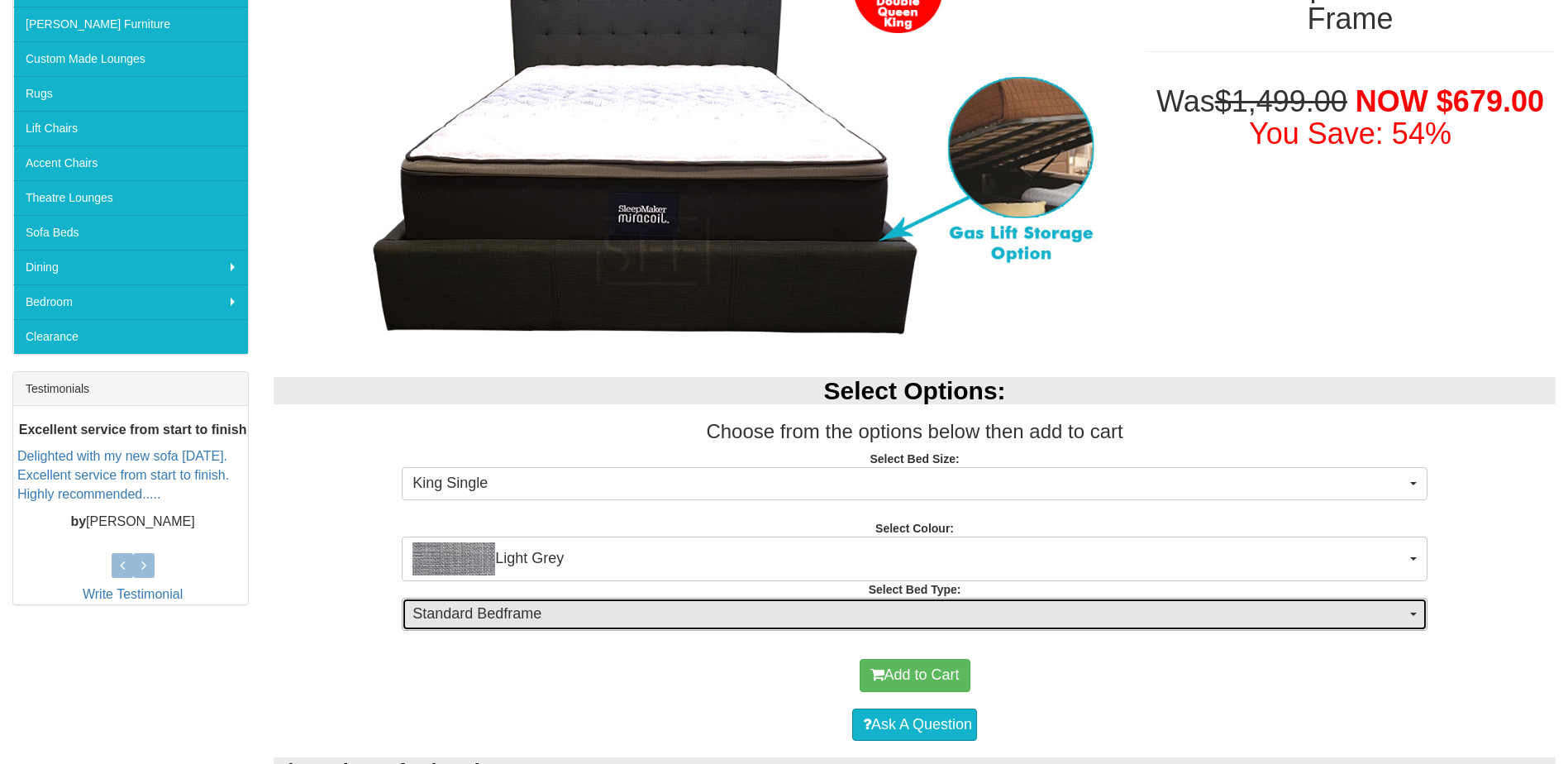
click at [1409, 617] on button "Standard Bedframe" at bounding box center [914, 614] width 1025 height 33
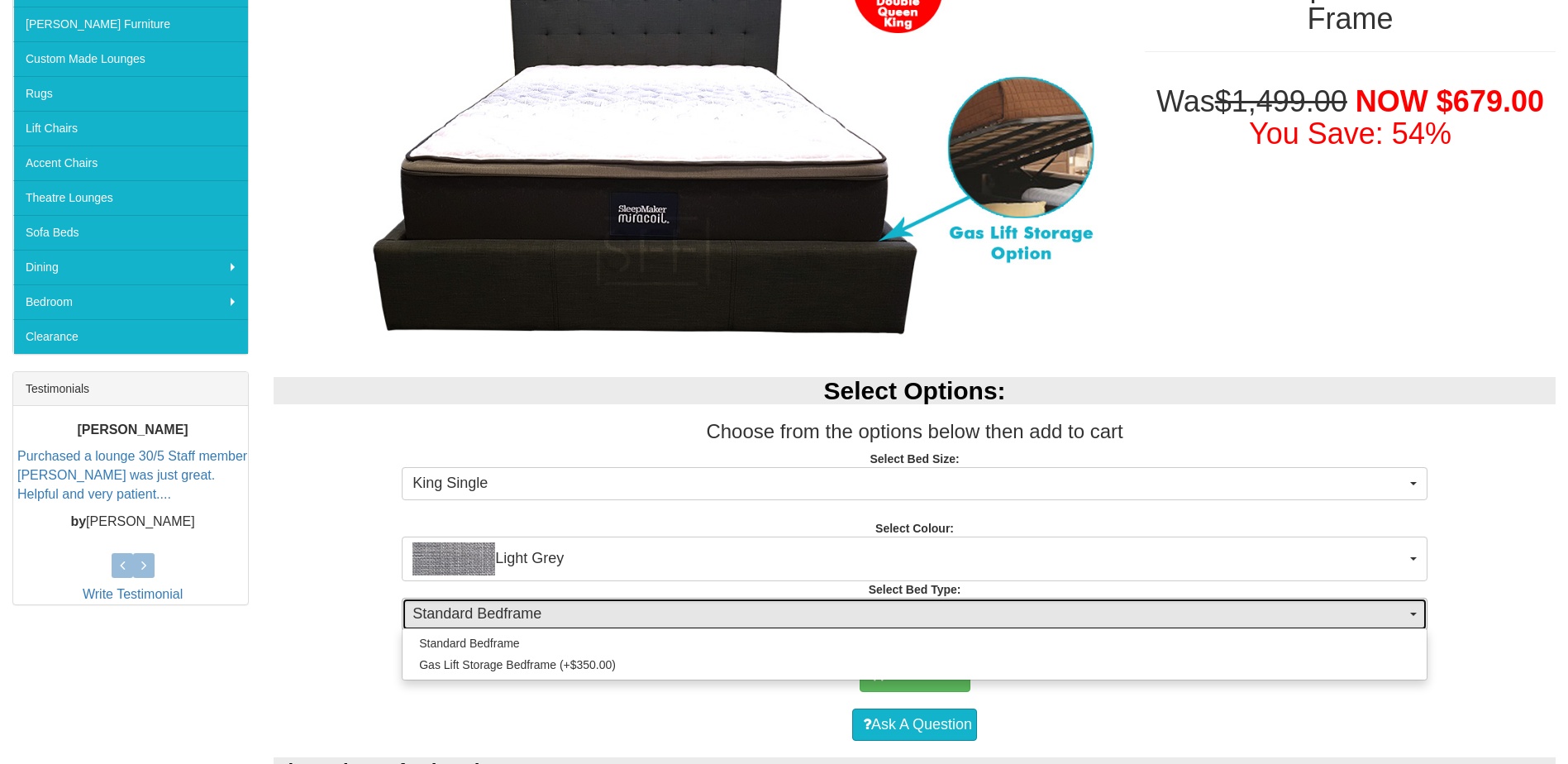
click at [1409, 617] on button "Standard Bedframe" at bounding box center [914, 614] width 1025 height 33
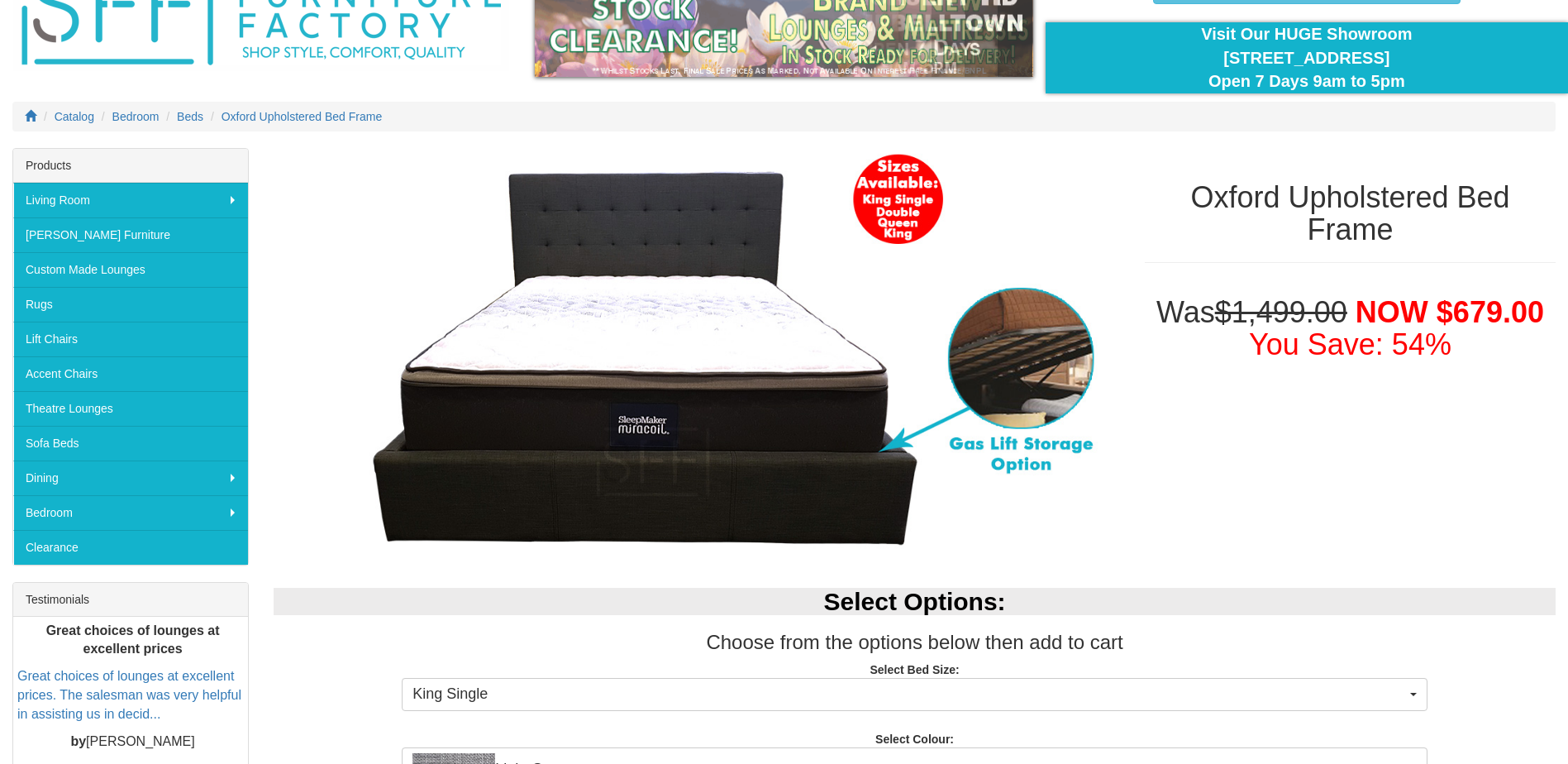
scroll to position [83, 0]
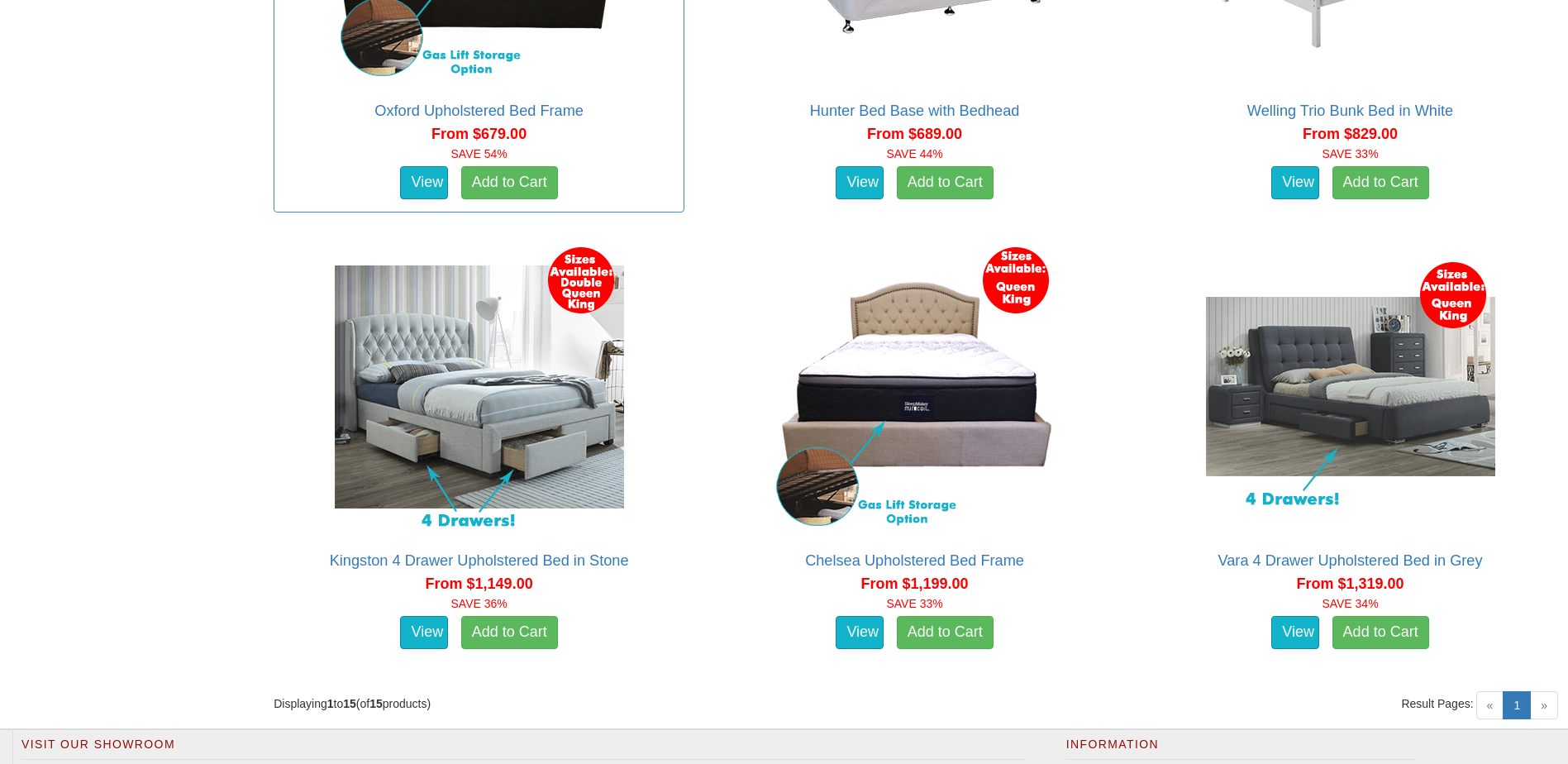
scroll to position [2562, 0]
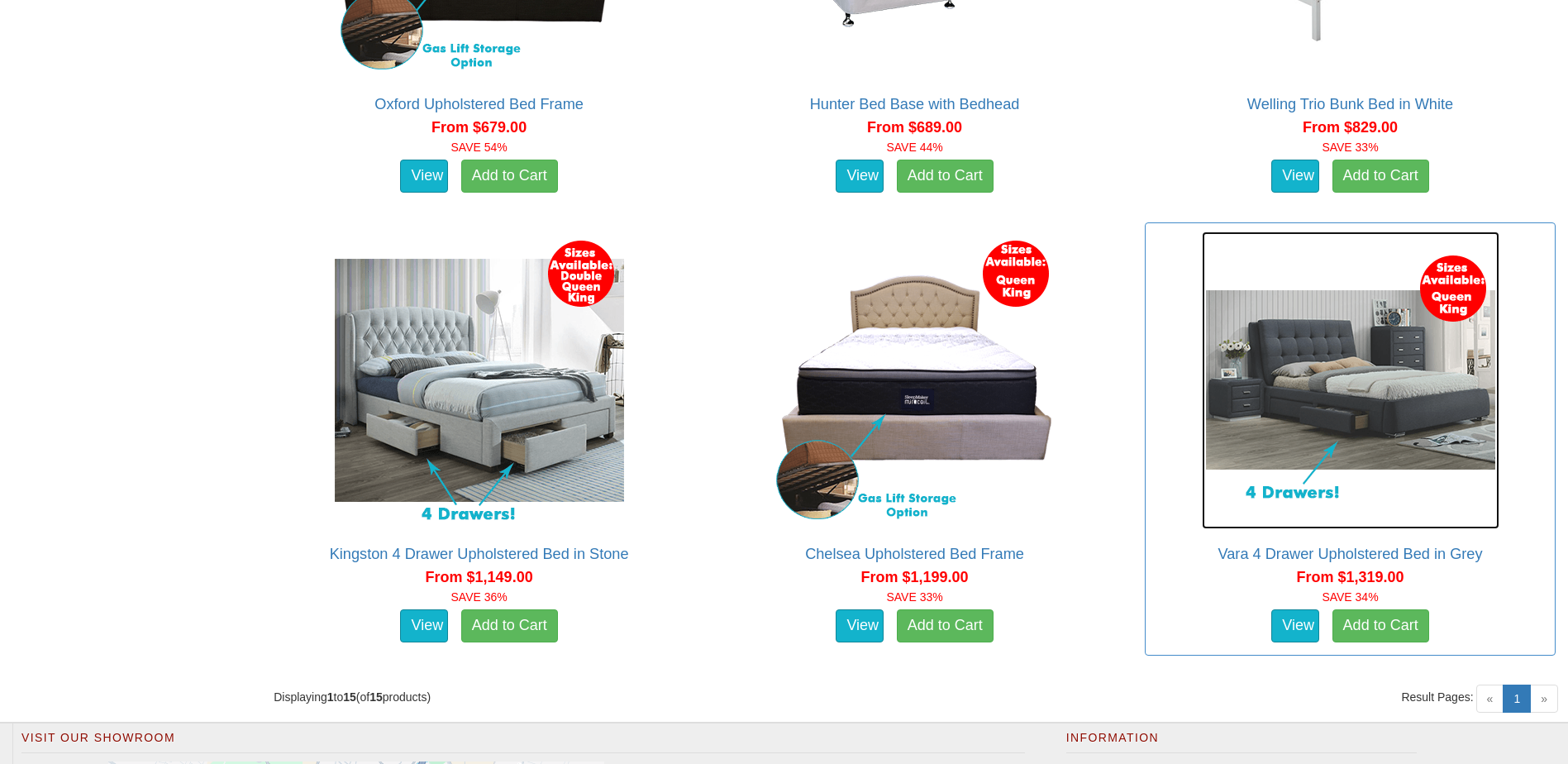
click at [1388, 384] on img at bounding box center [1349, 380] width 297 height 297
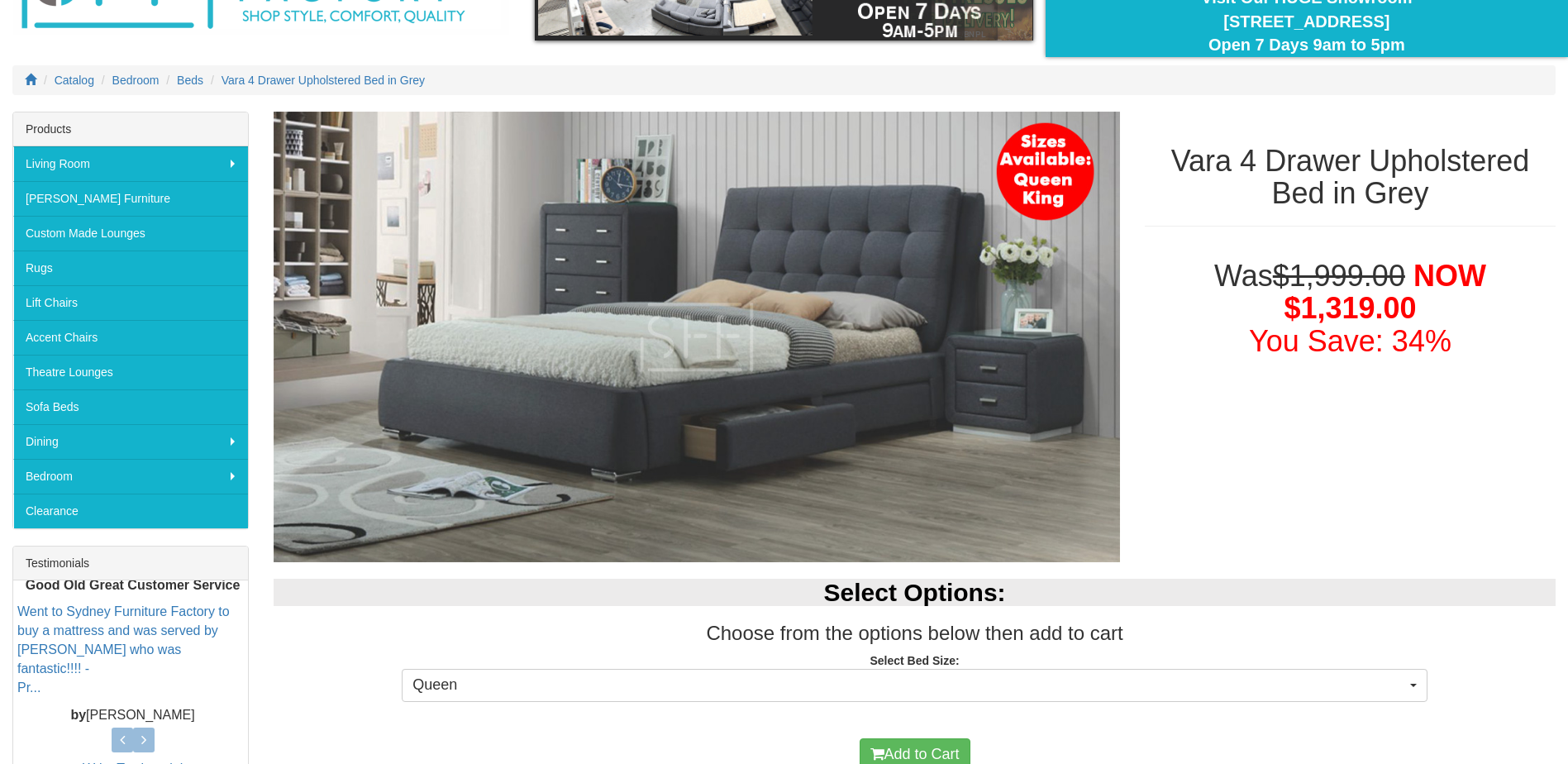
scroll to position [165, 0]
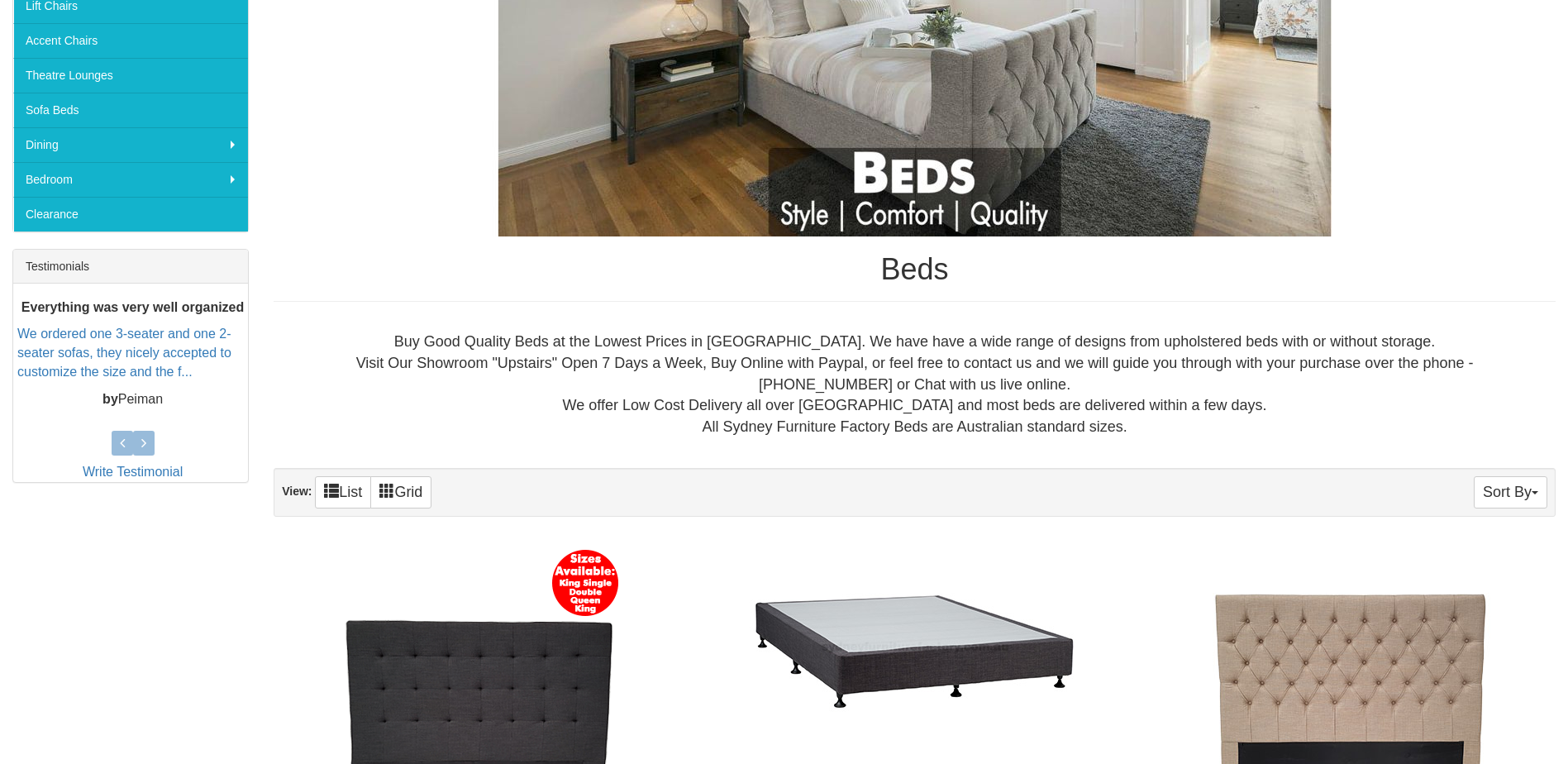
scroll to position [40, 0]
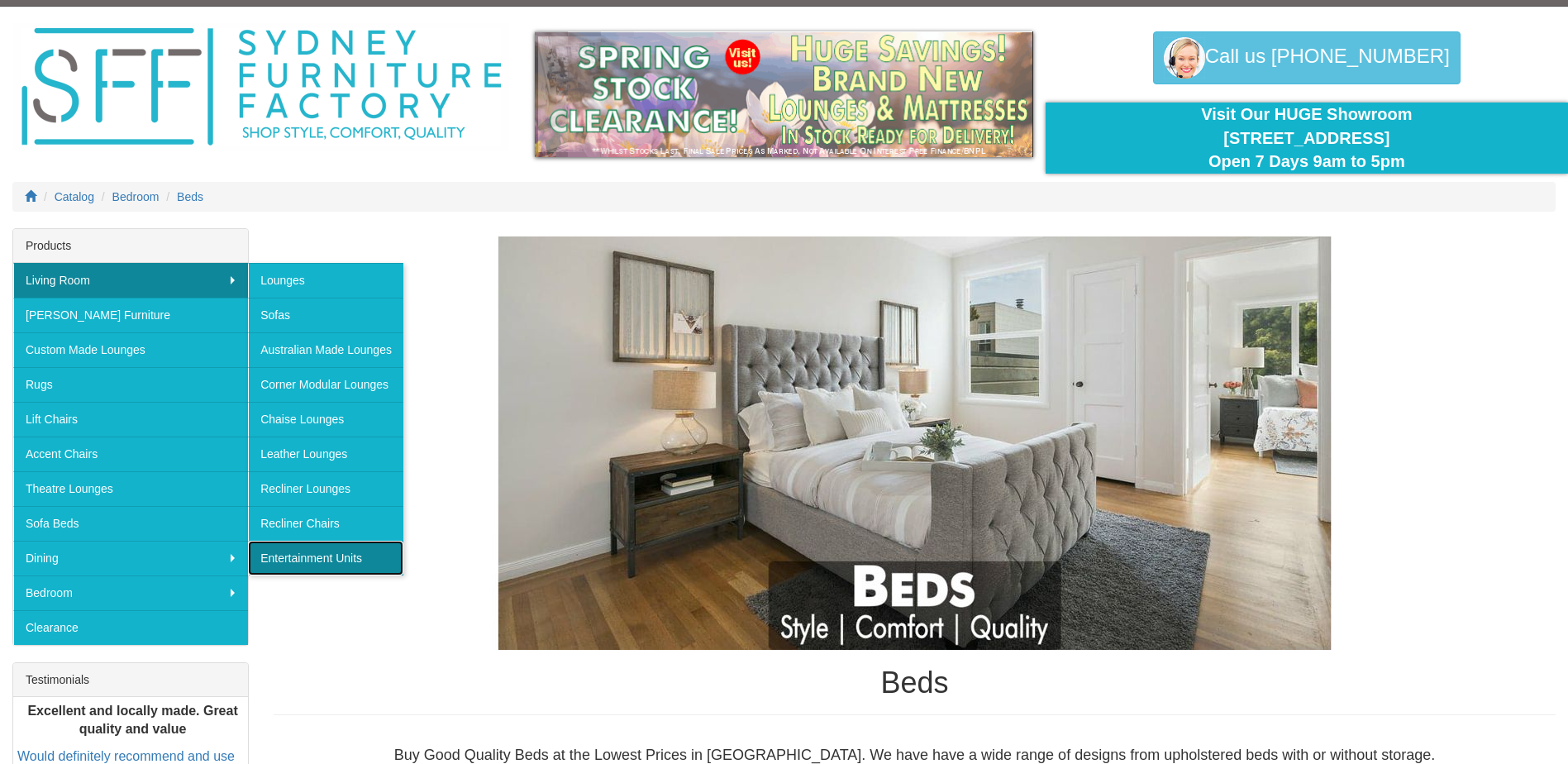
click at [325, 562] on link "Entertainment Units" at bounding box center [325, 558] width 155 height 35
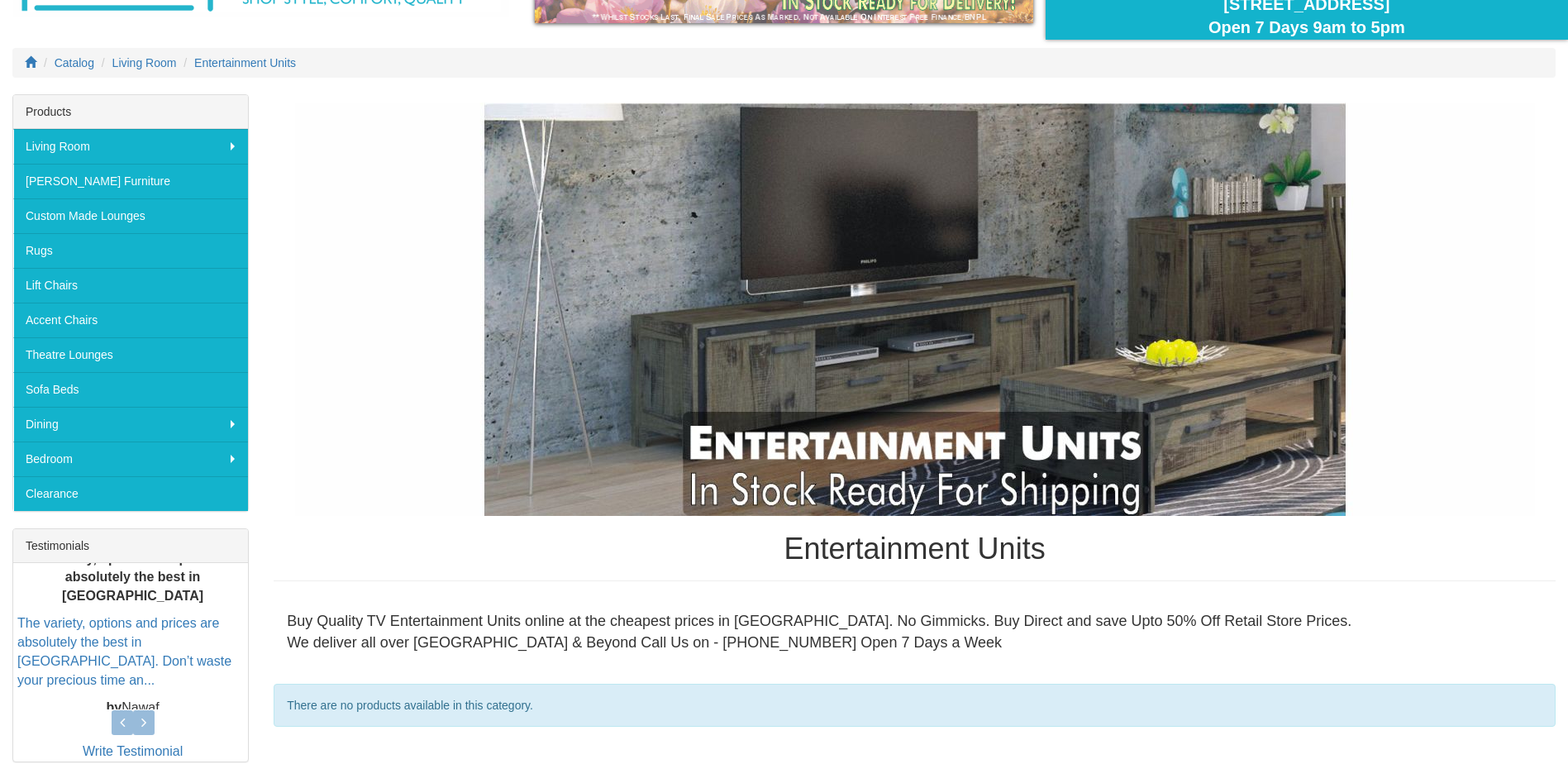
scroll to position [83, 0]
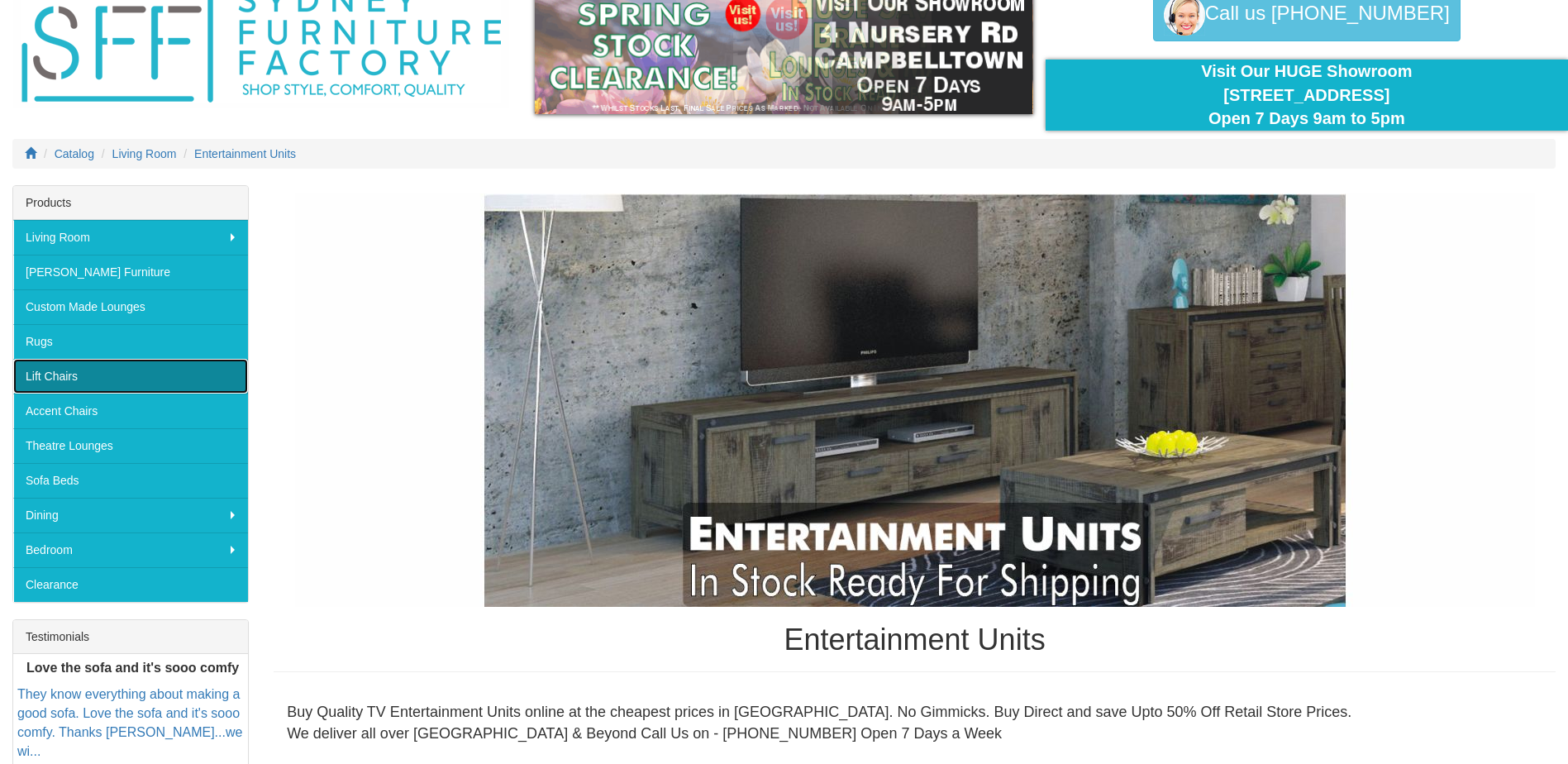
click at [203, 375] on link "Lift Chairs" at bounding box center [130, 375] width 235 height 35
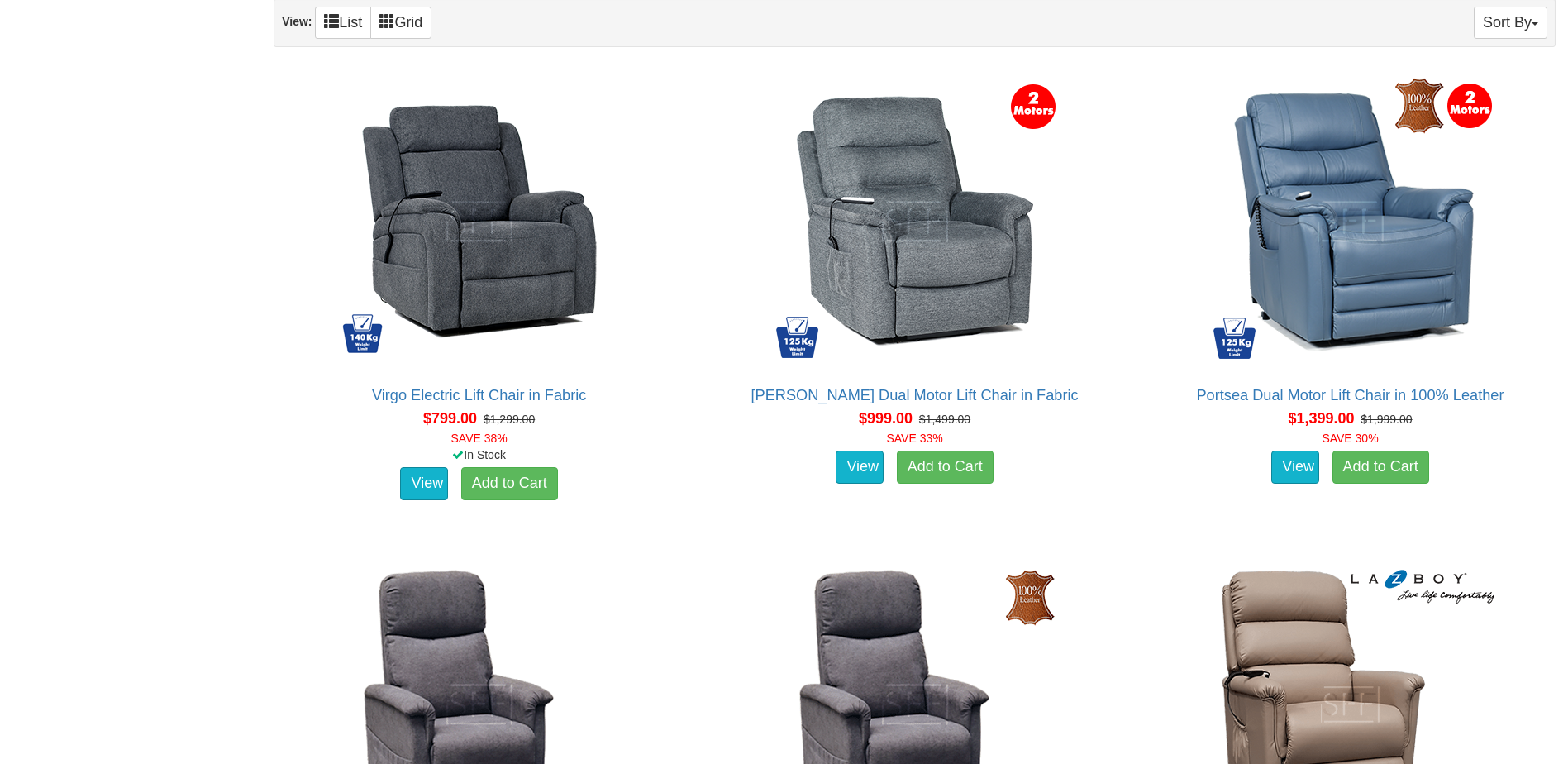
scroll to position [1075, 0]
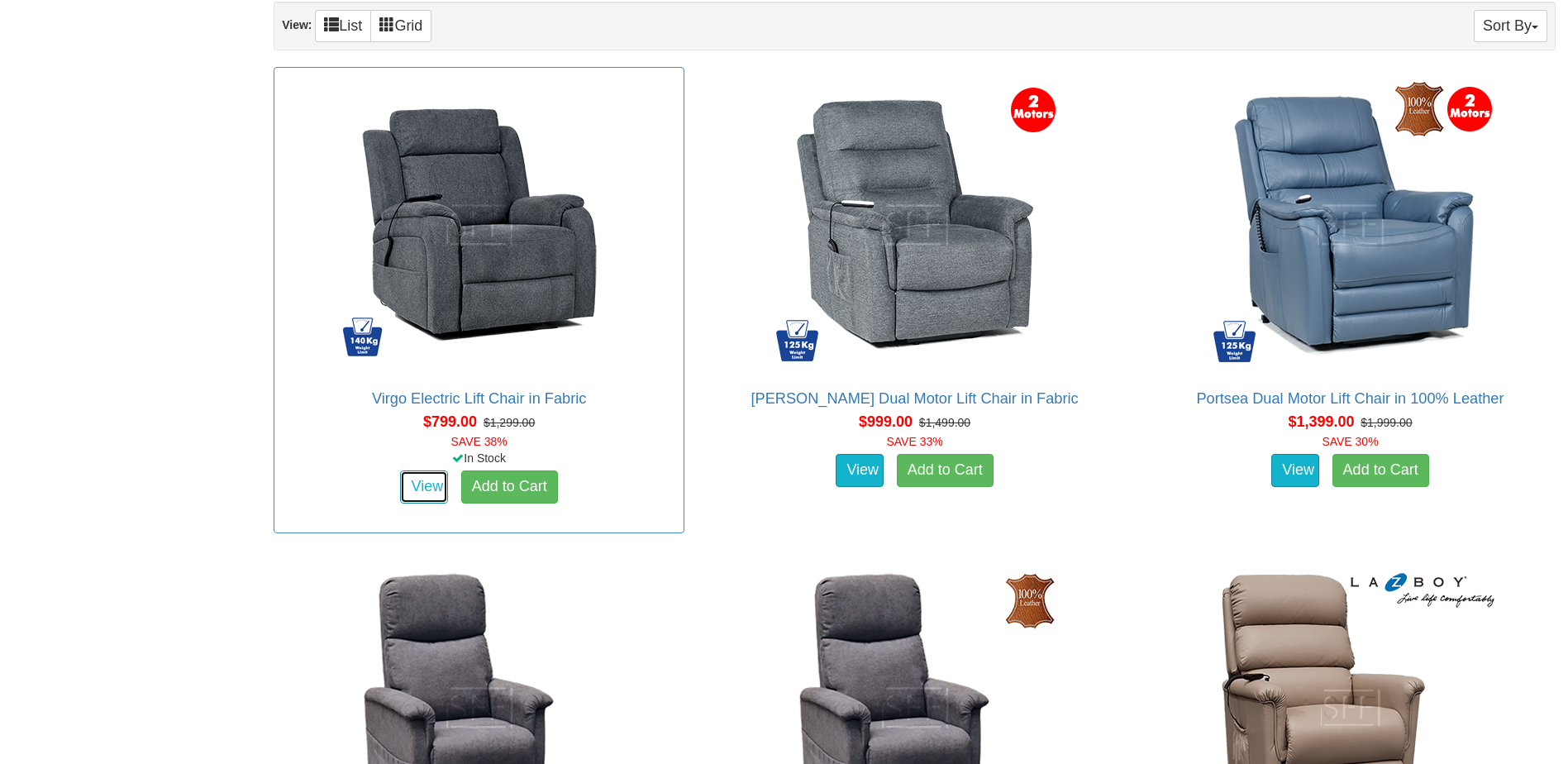
click at [425, 490] on link "View" at bounding box center [424, 487] width 48 height 33
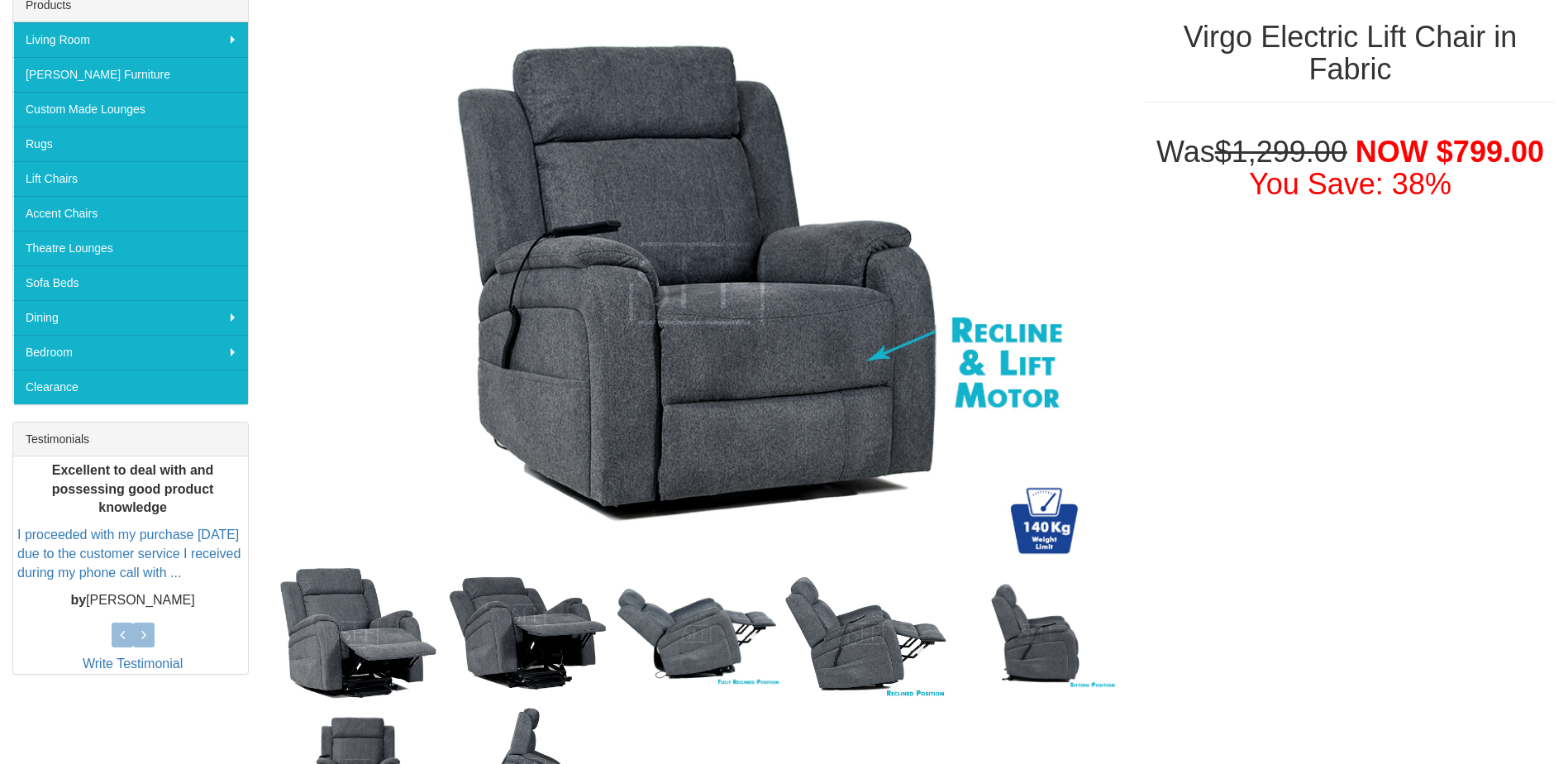
scroll to position [248, 0]
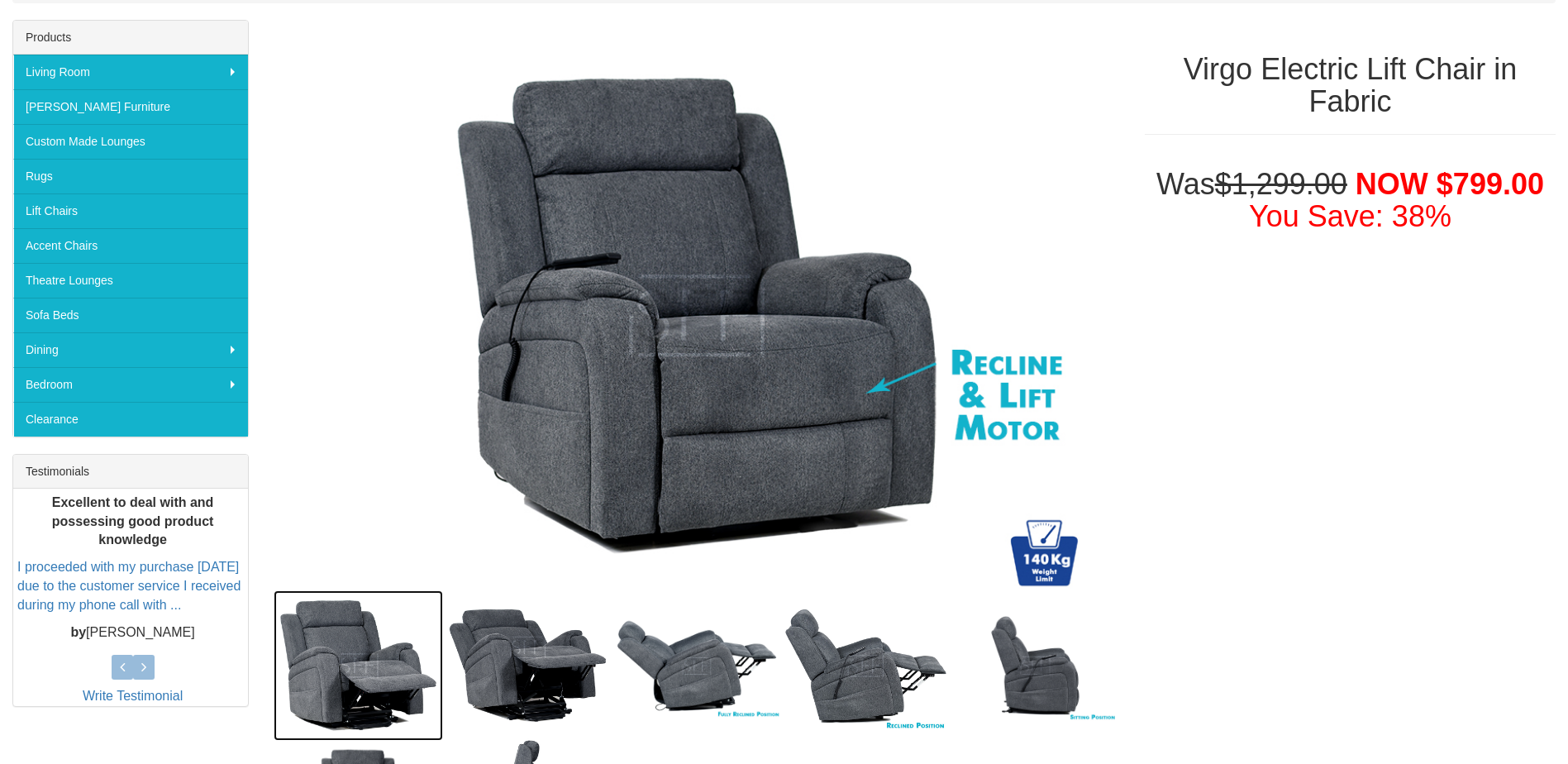
click at [364, 658] on img at bounding box center [358, 665] width 169 height 151
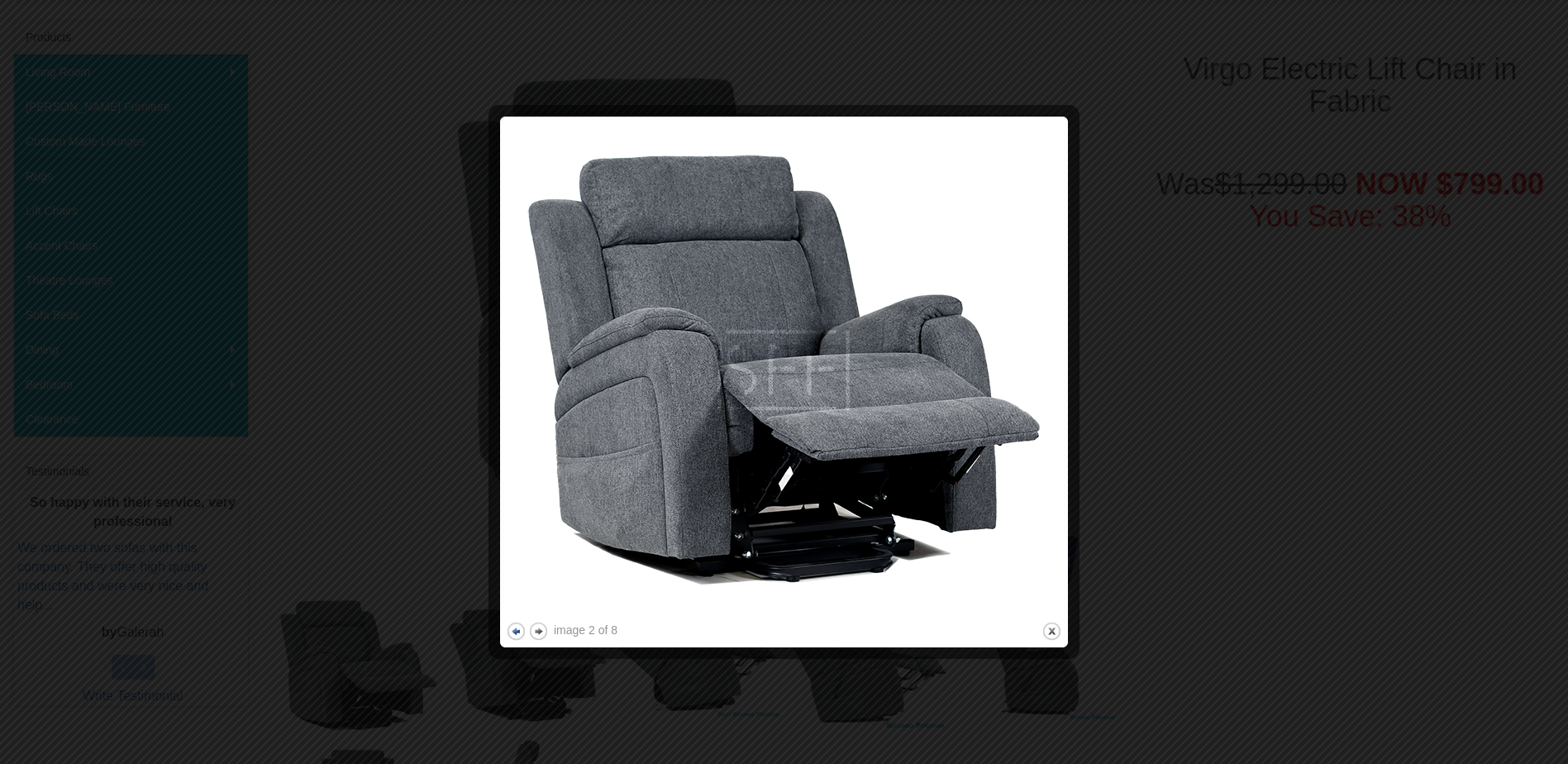
click at [512, 632] on button "previous" at bounding box center [516, 631] width 21 height 21
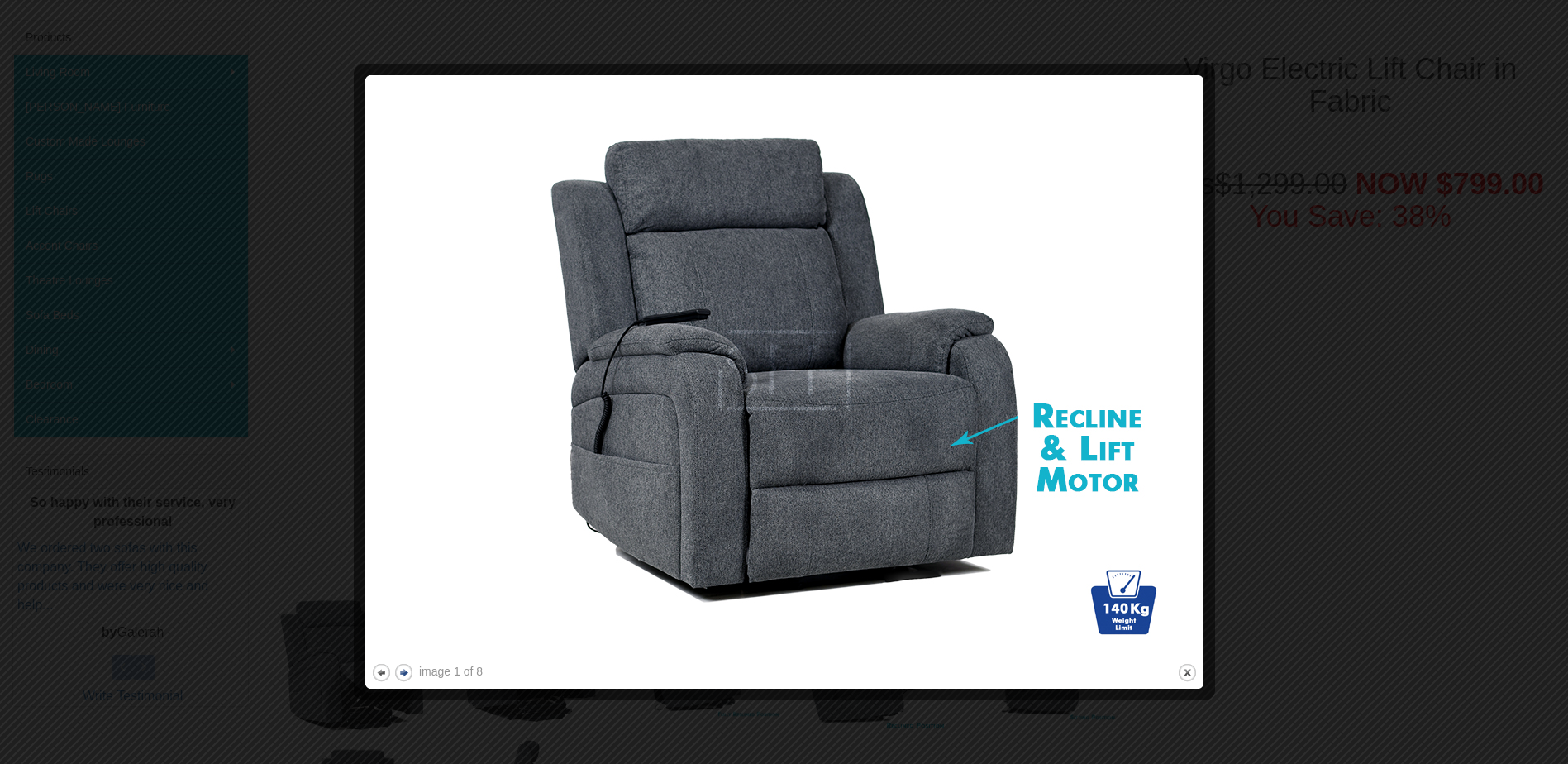
click at [403, 675] on button "next" at bounding box center [404, 673] width 21 height 21
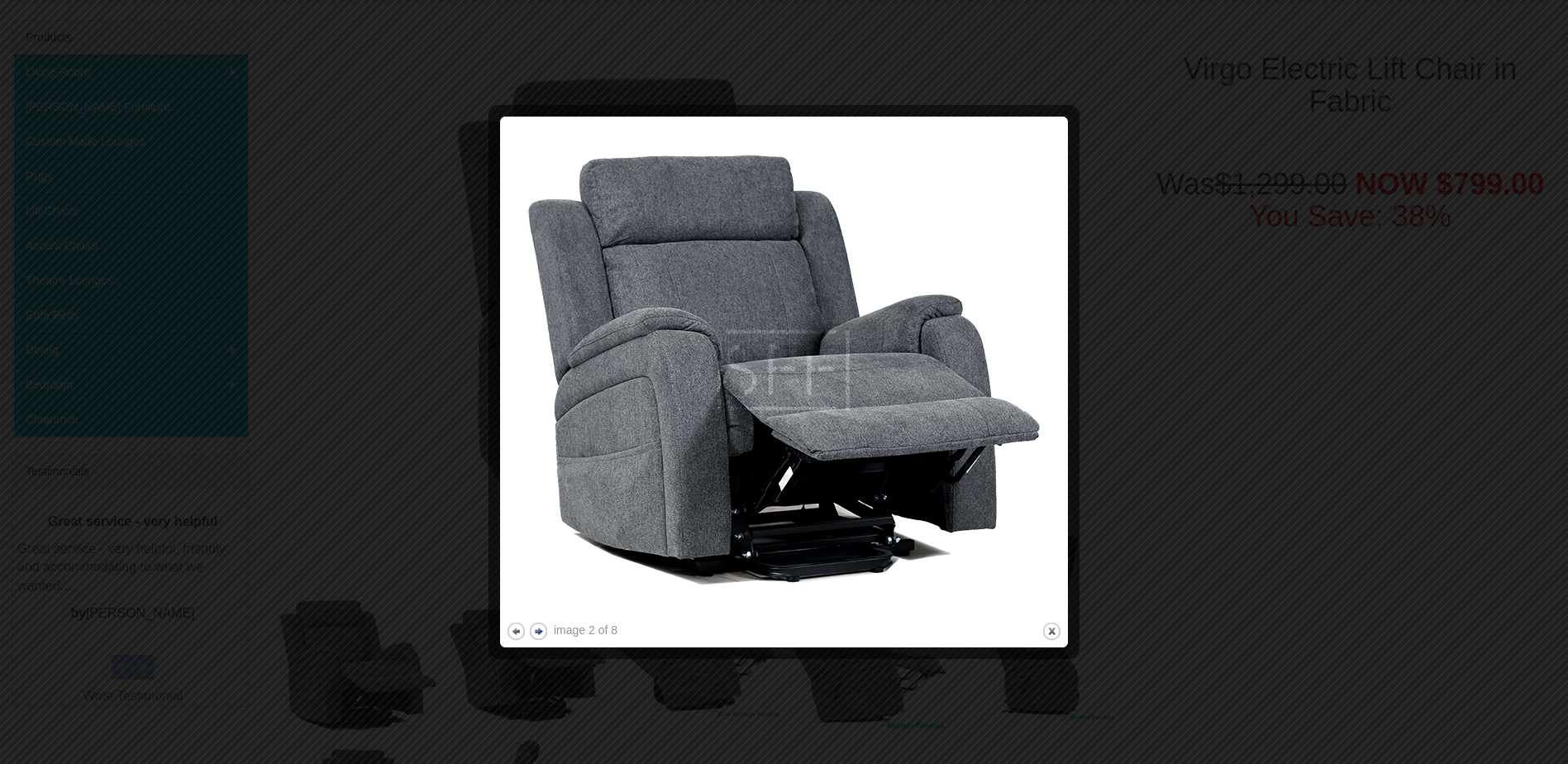
click at [540, 628] on button "next" at bounding box center [539, 631] width 21 height 21
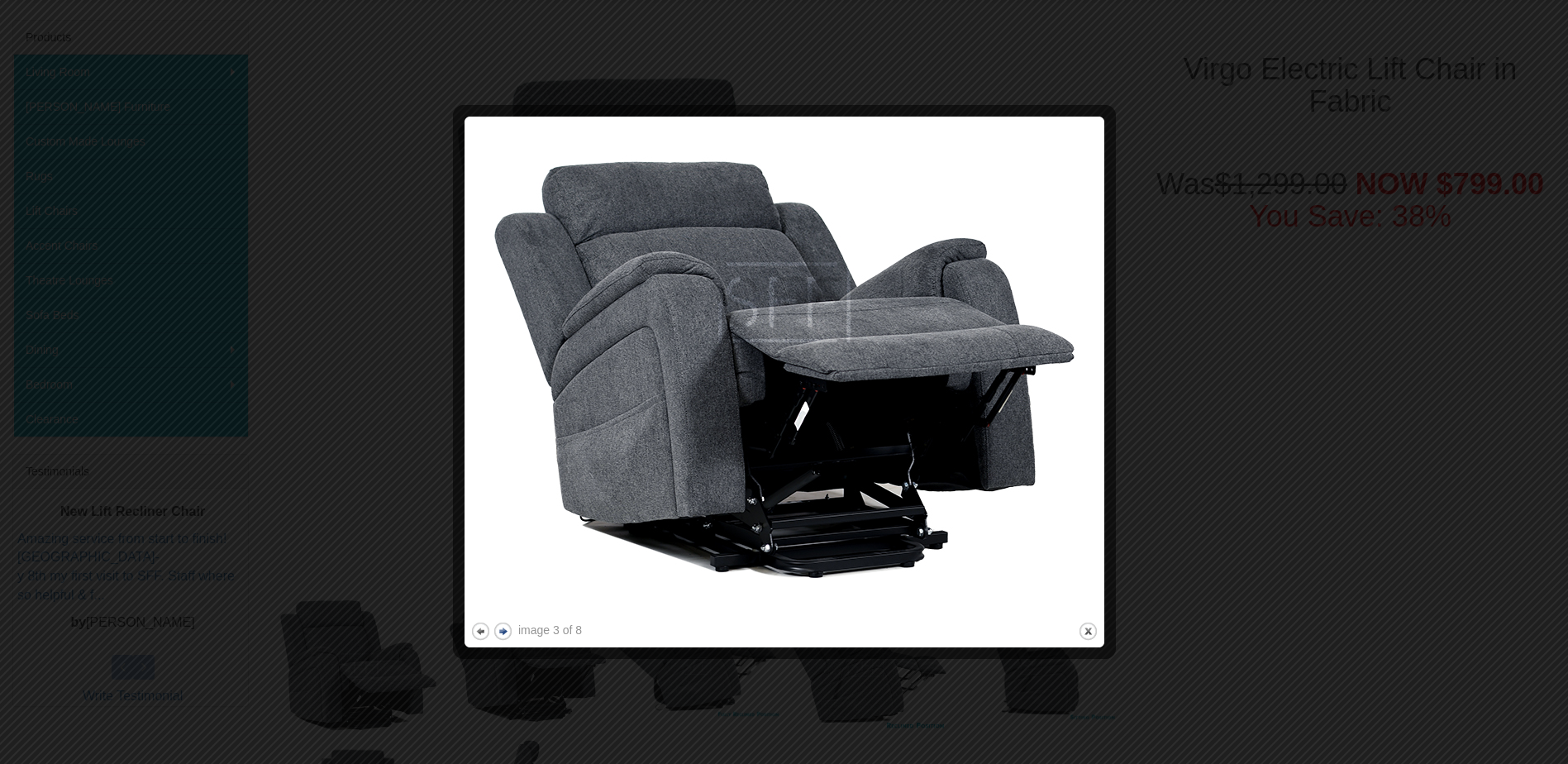
click at [506, 634] on button "next" at bounding box center [503, 631] width 21 height 21
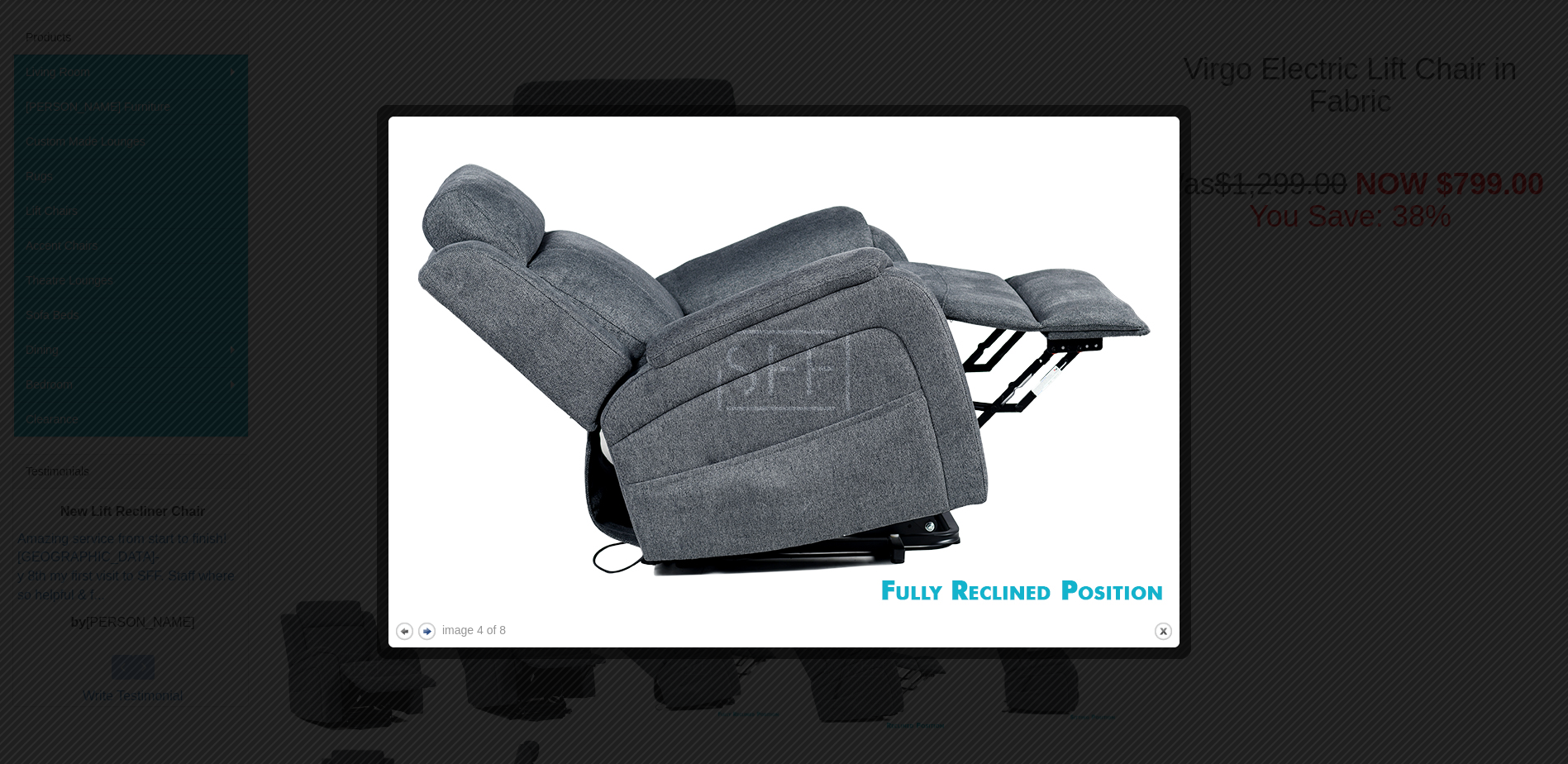
click at [422, 631] on button "next" at bounding box center [427, 631] width 21 height 21
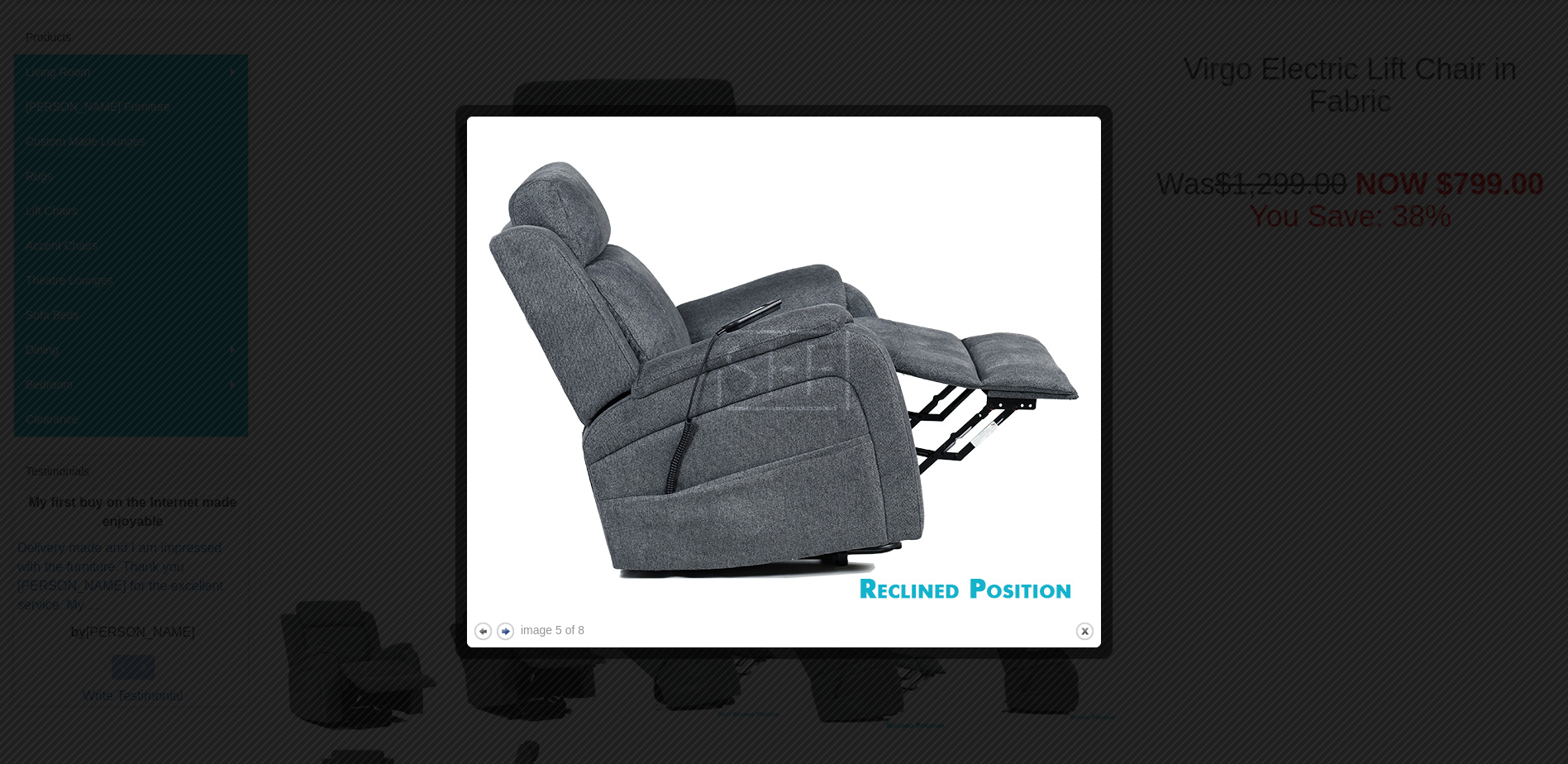
click at [503, 633] on button "next" at bounding box center [506, 631] width 21 height 21
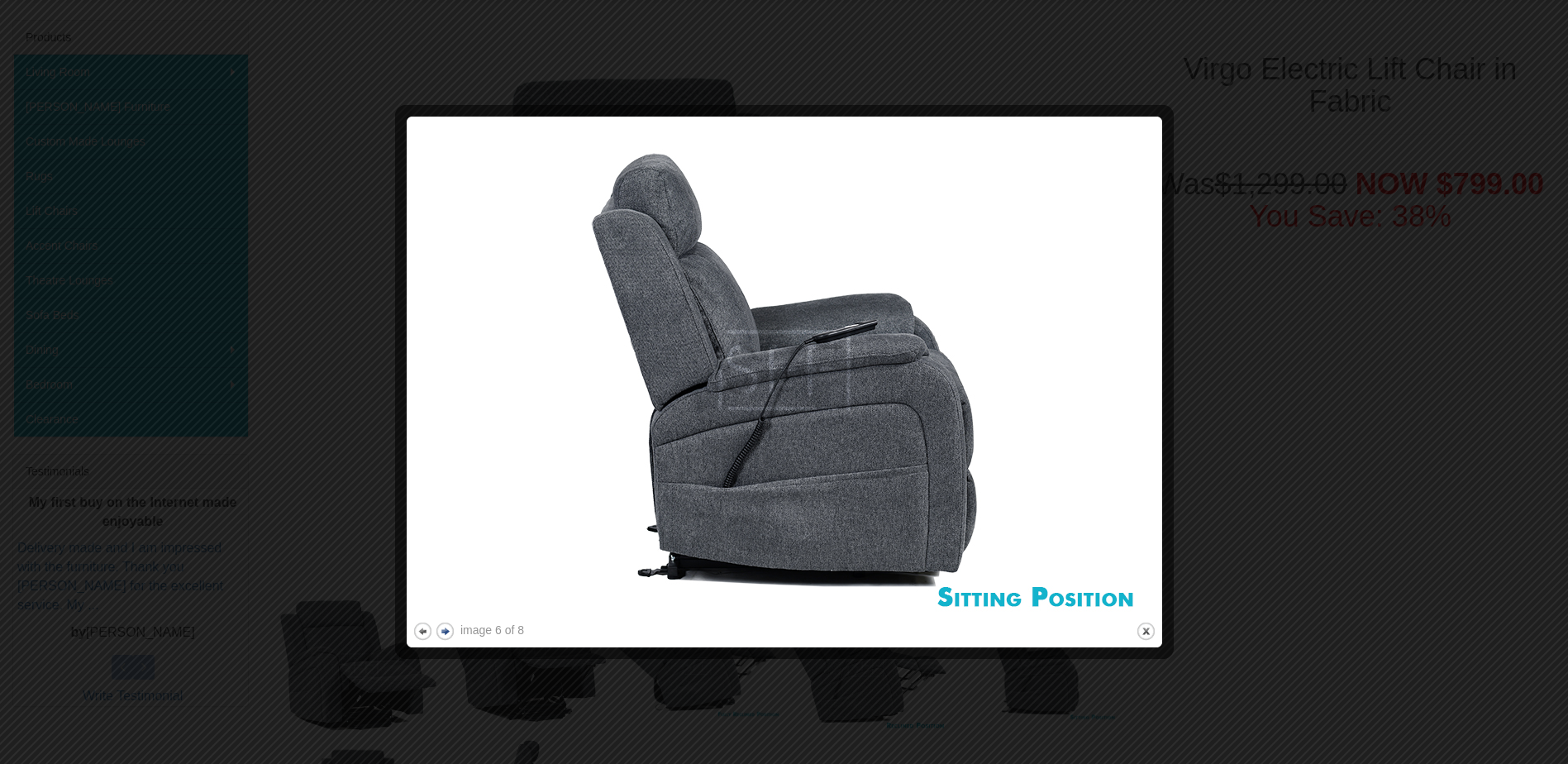
click at [450, 632] on button "next" at bounding box center [445, 631] width 21 height 21
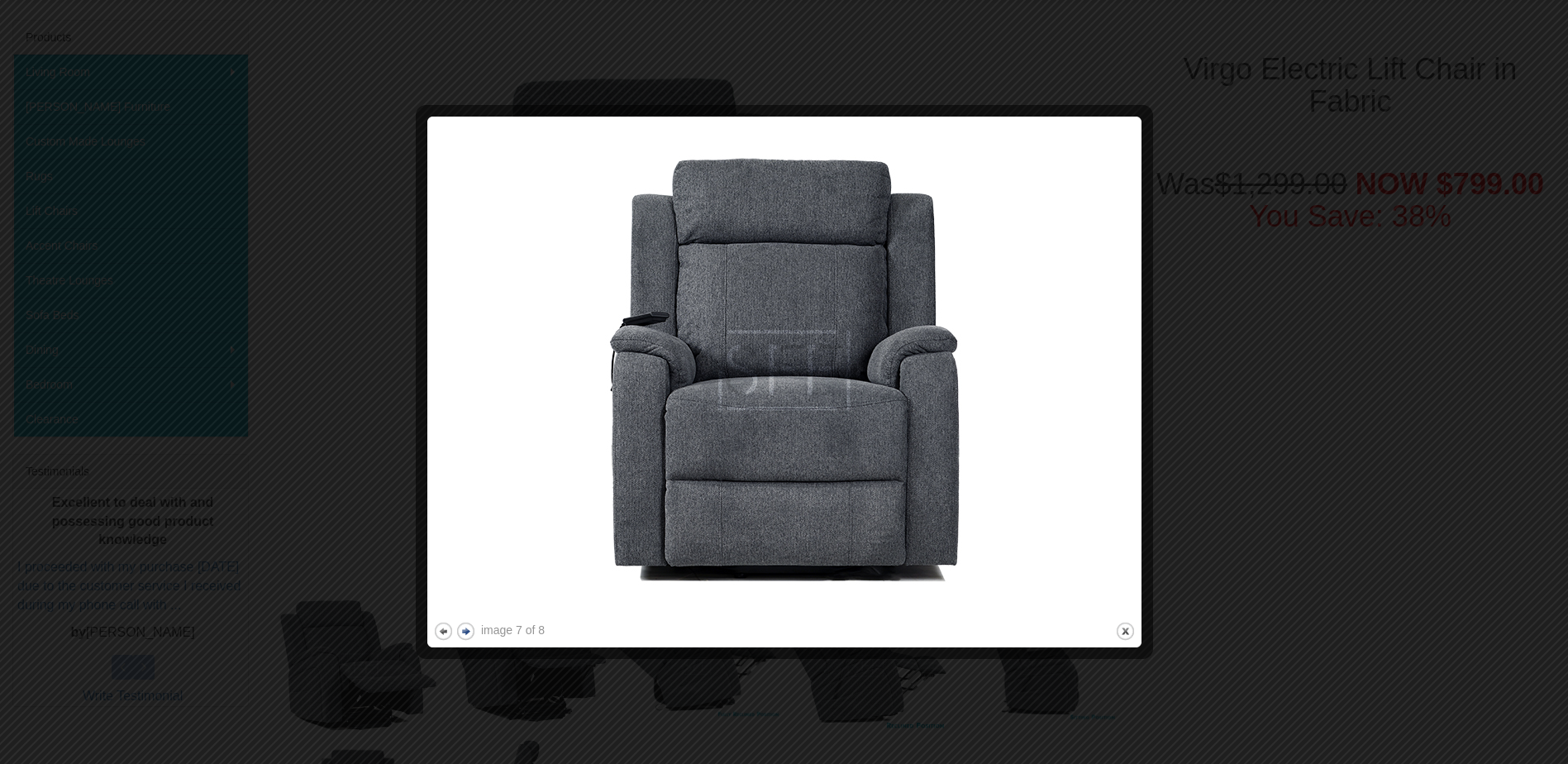
click at [464, 630] on button "next" at bounding box center [466, 631] width 21 height 21
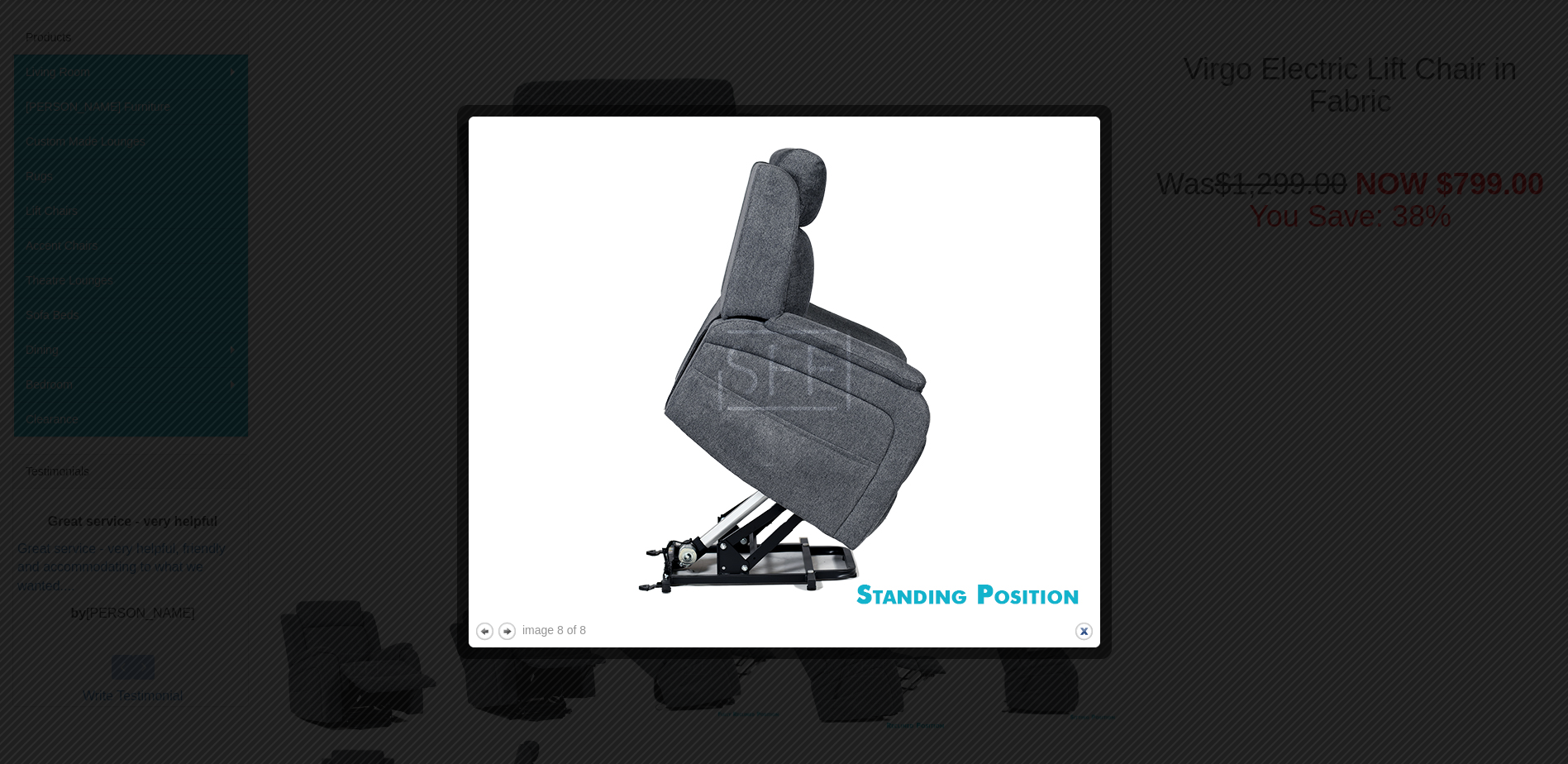
click at [1083, 624] on button "close" at bounding box center [1084, 631] width 21 height 21
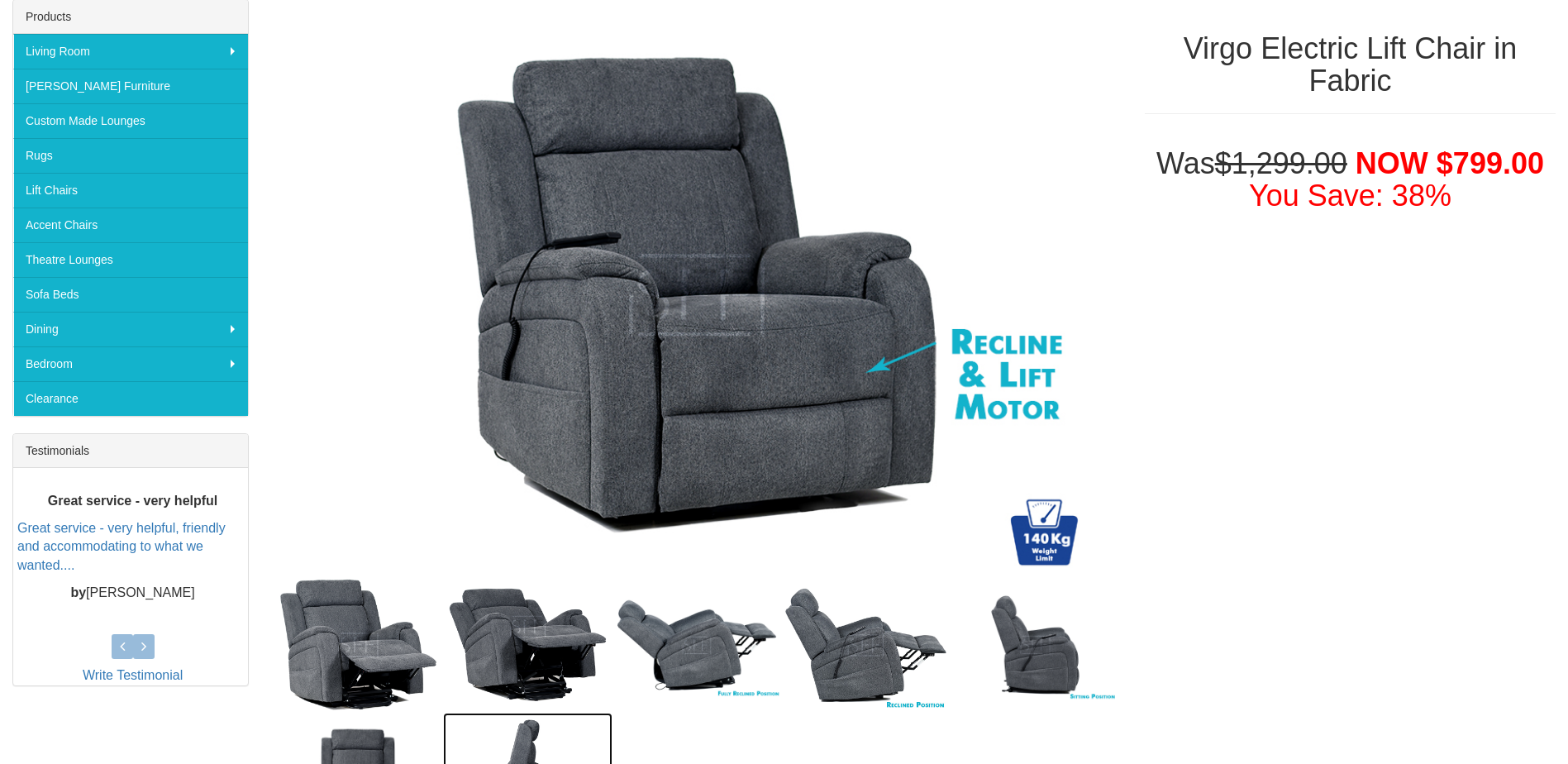
scroll to position [105, 0]
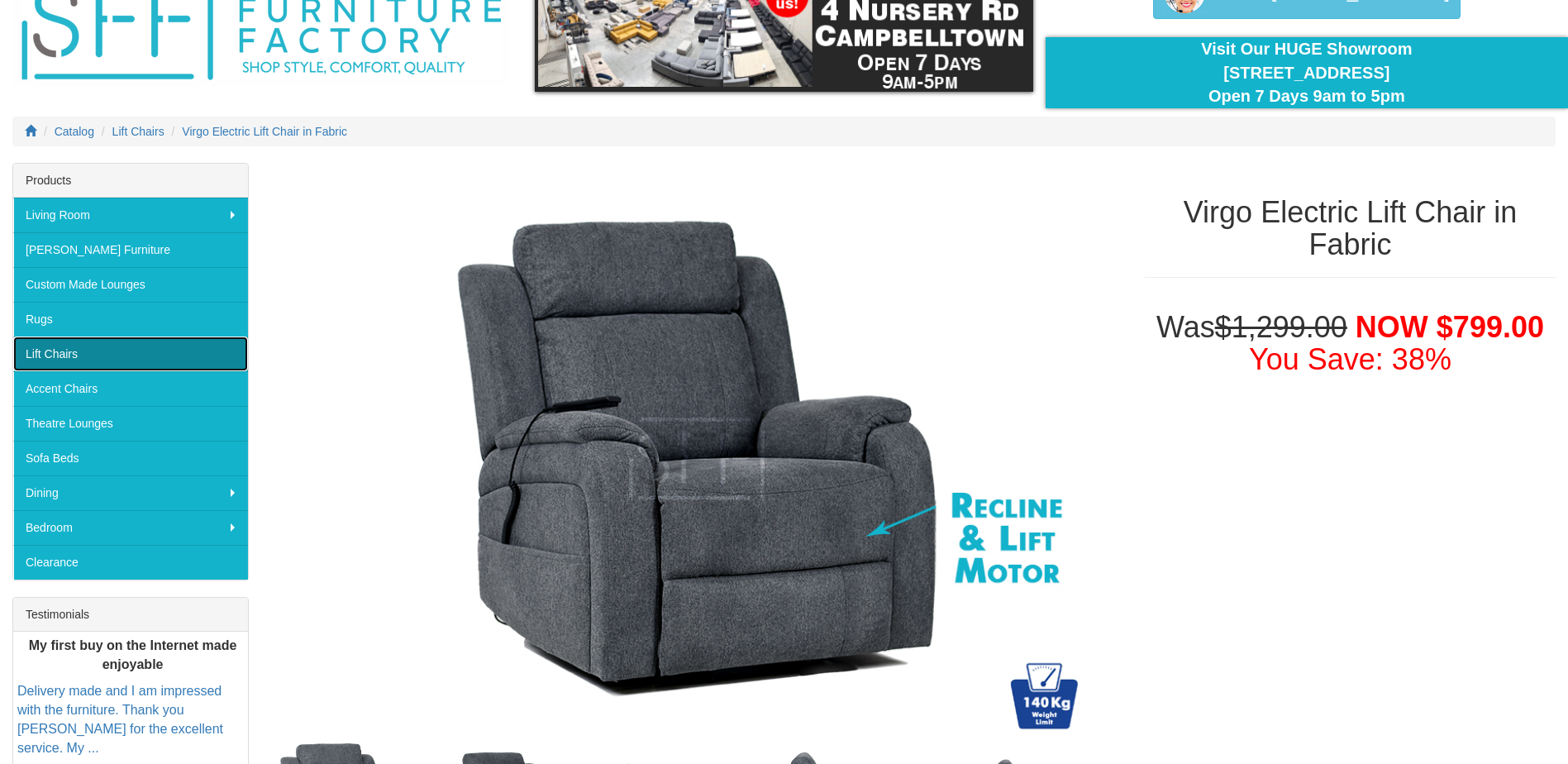
click at [215, 347] on link "Lift Chairs" at bounding box center [130, 353] width 235 height 35
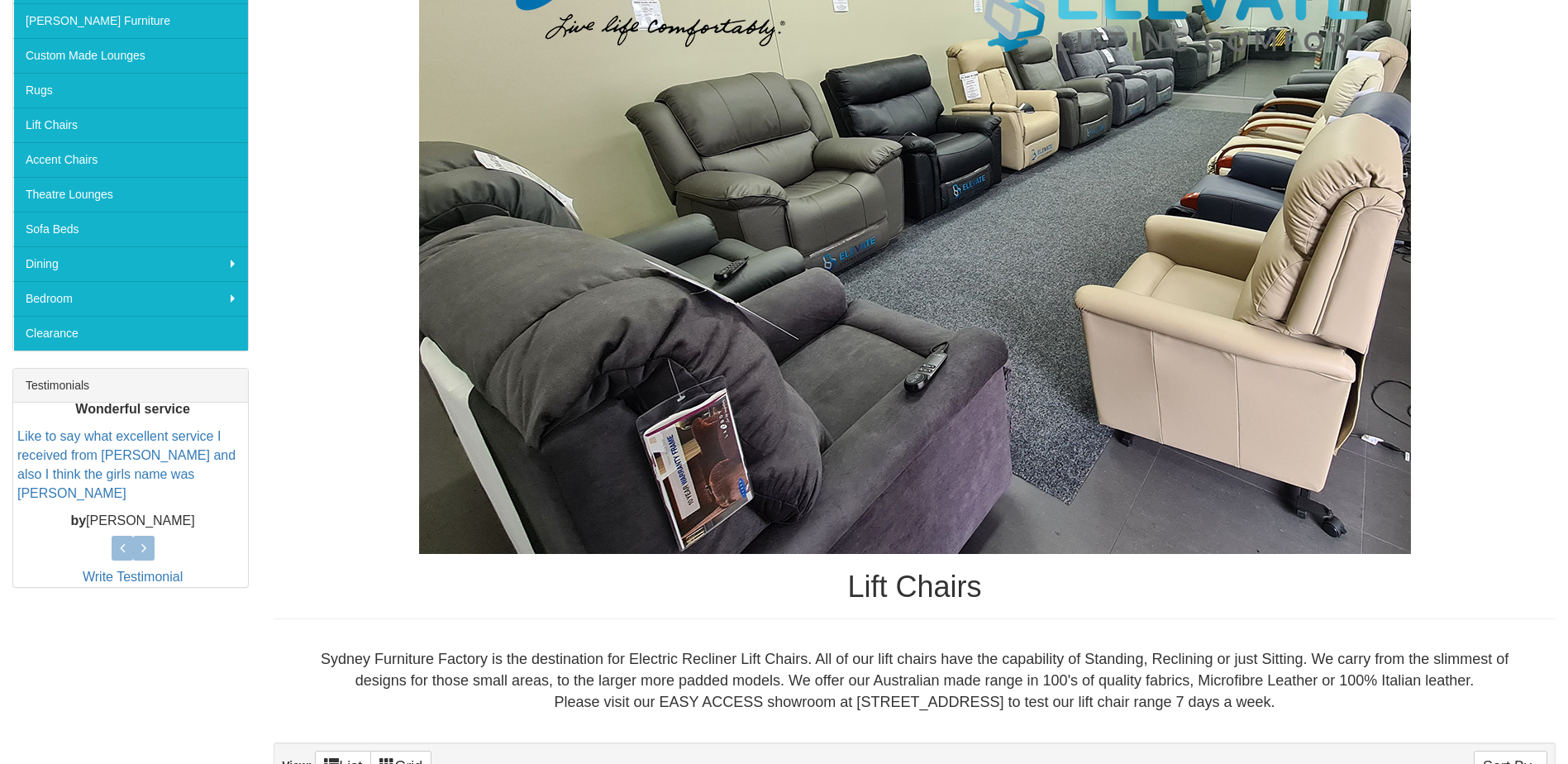
scroll to position [331, 0]
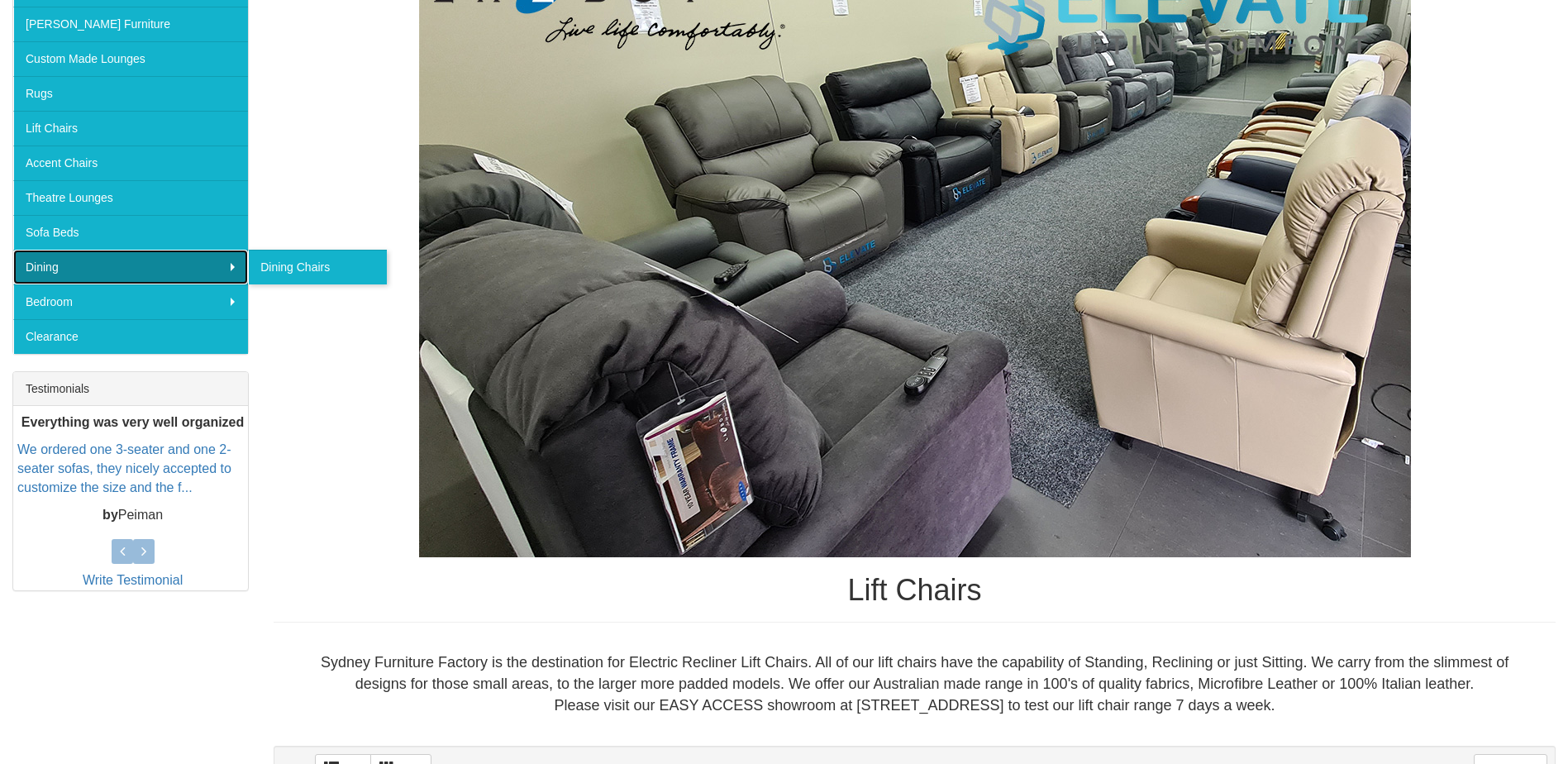
click at [139, 262] on link "Dining" at bounding box center [130, 267] width 235 height 35
